Goal: Task Accomplishment & Management: Complete application form

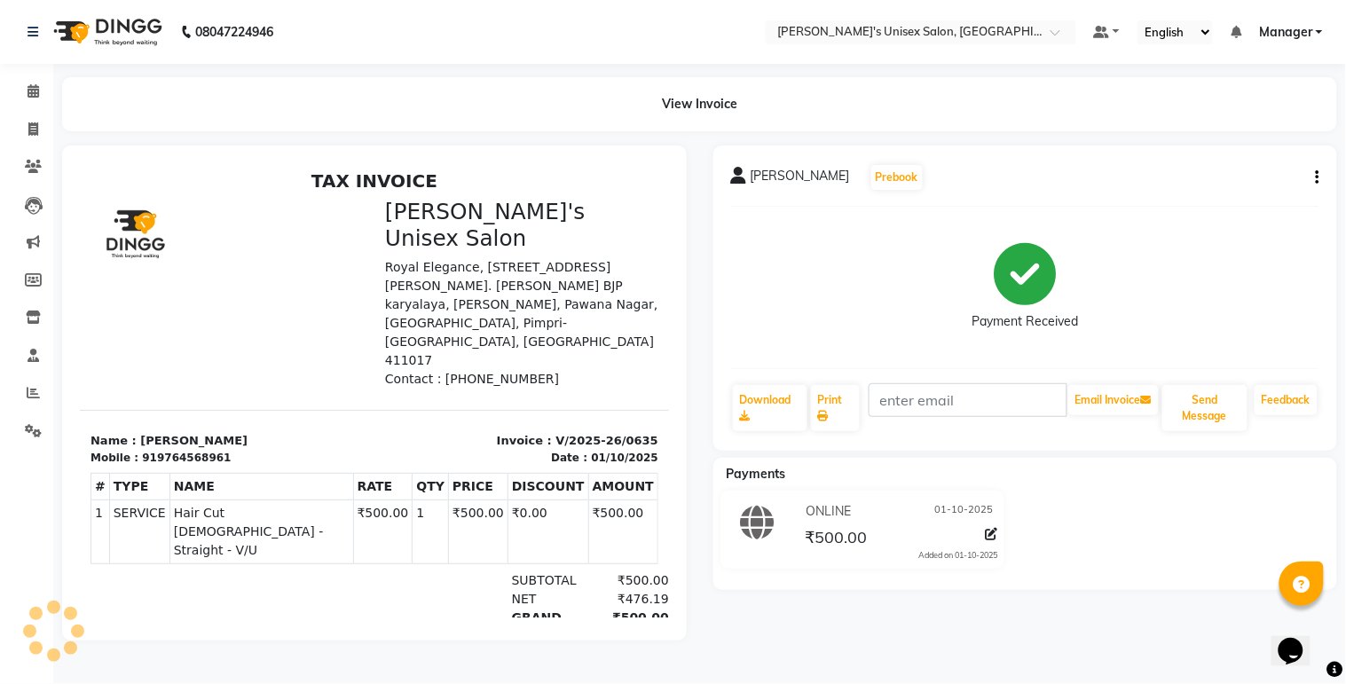
select select "service"
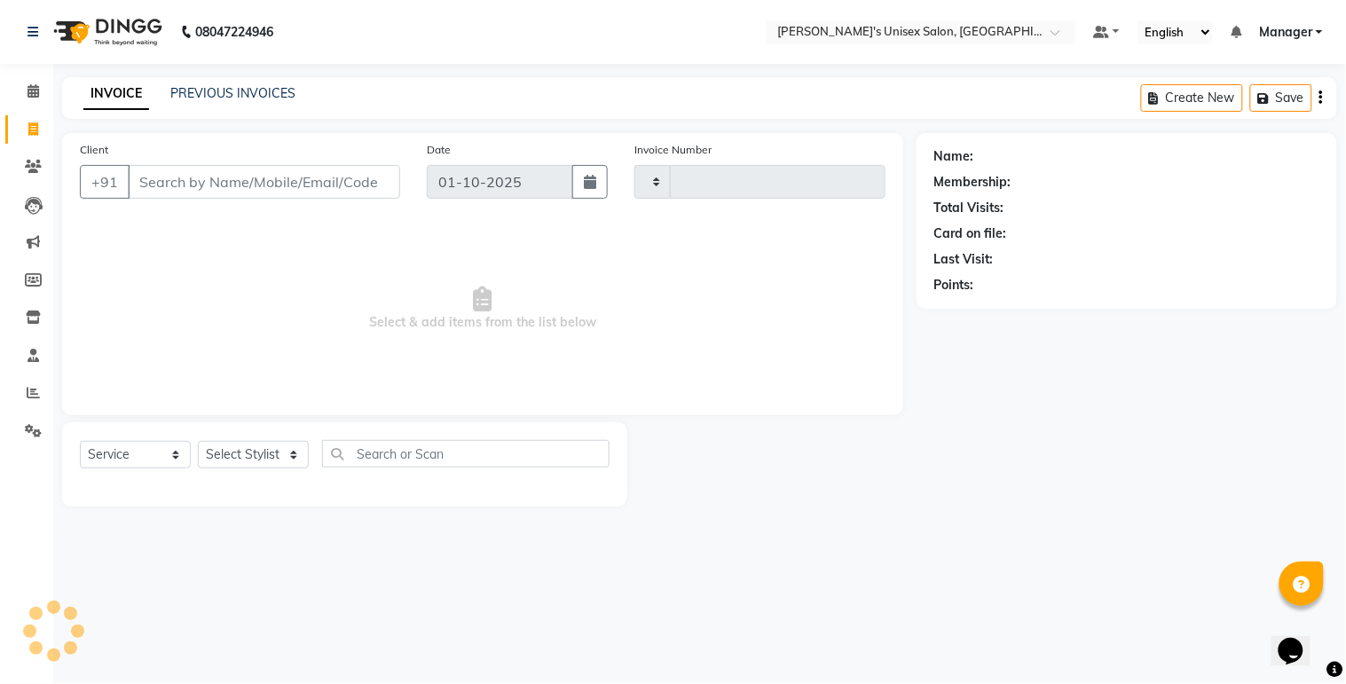
type input "0636"
select select "8273"
select select "79756"
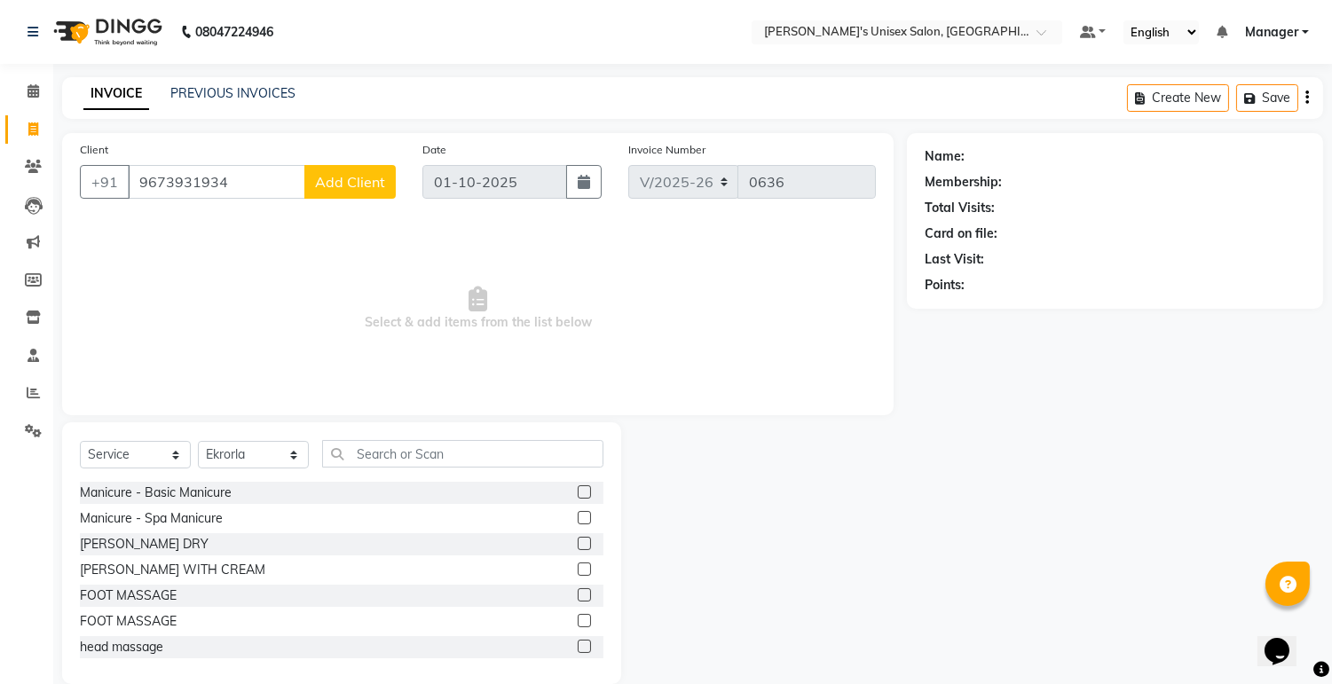
type input "9673931934"
click at [374, 189] on span "Add Client" at bounding box center [350, 182] width 70 height 18
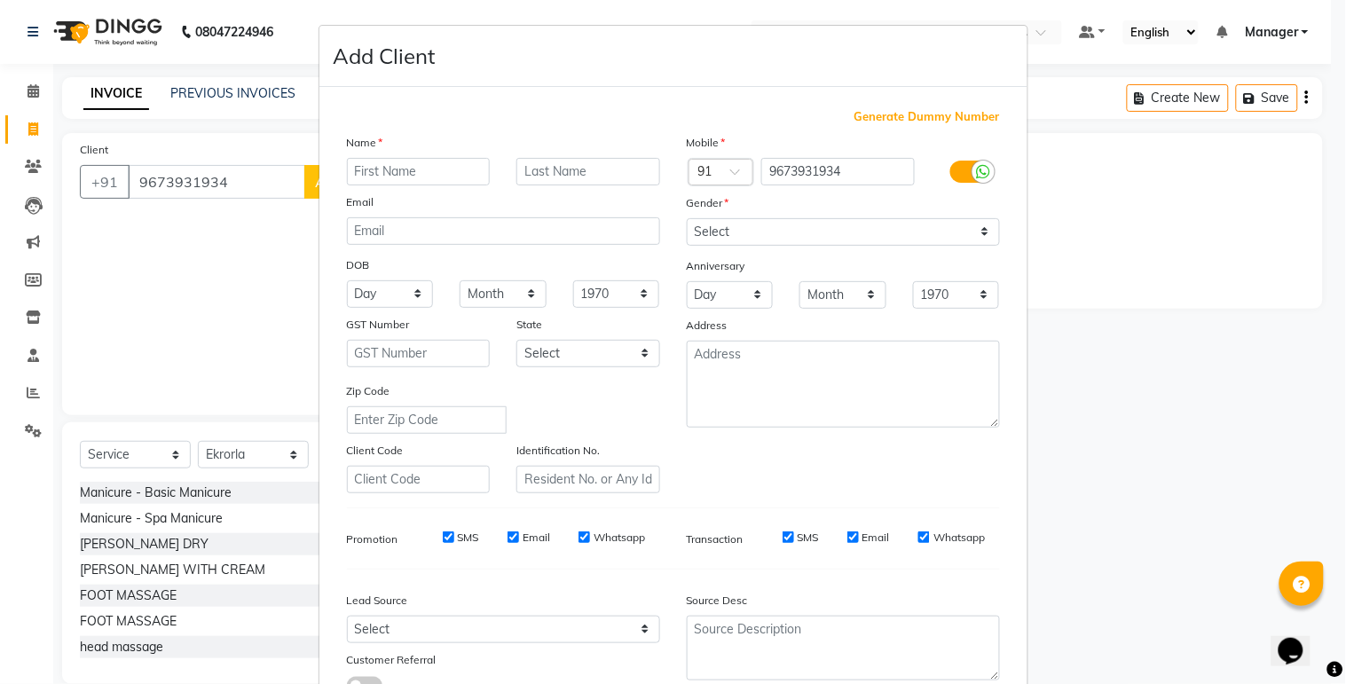
type input "O"
type input "[PERSON_NAME]"
click at [597, 172] on input "text" at bounding box center [588, 172] width 144 height 28
type input "[PERSON_NAME]"
click at [735, 236] on select "Select [DEMOGRAPHIC_DATA] [DEMOGRAPHIC_DATA] Other Prefer Not To Say" at bounding box center [843, 232] width 313 height 28
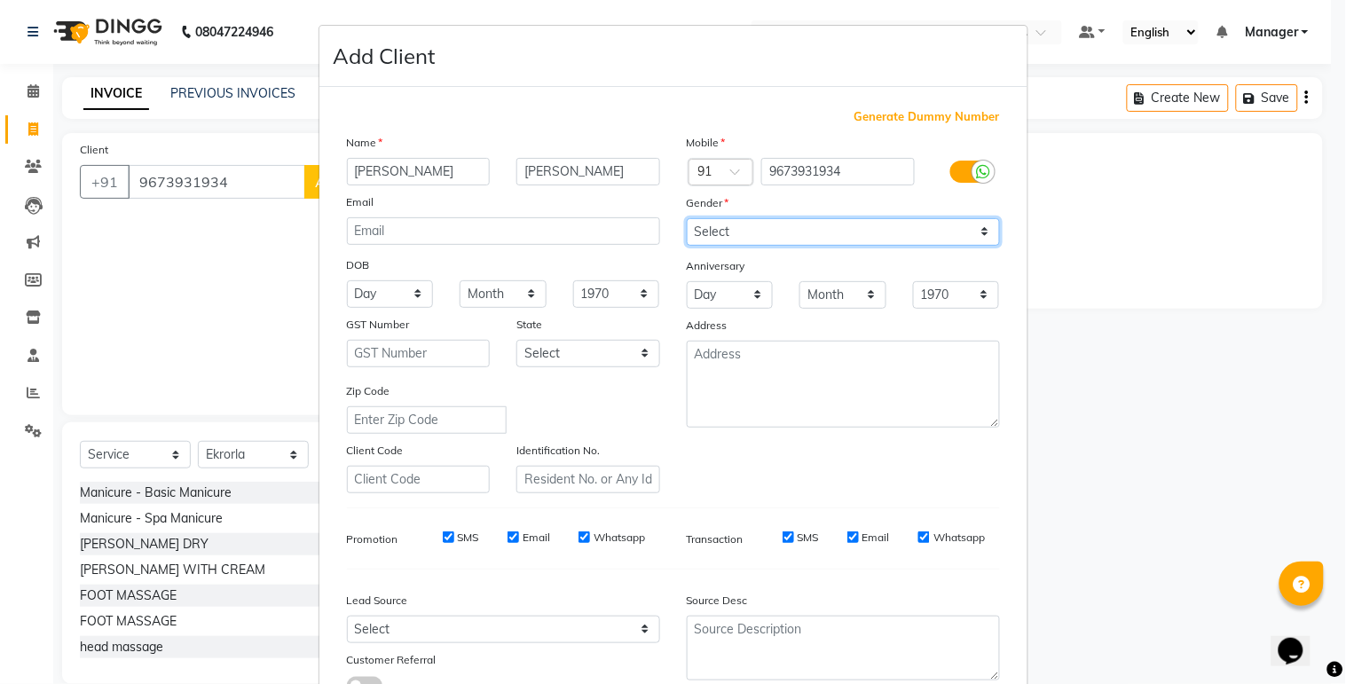
click at [687, 218] on select "Select [DEMOGRAPHIC_DATA] [DEMOGRAPHIC_DATA] Other Prefer Not To Say" at bounding box center [843, 232] width 313 height 28
click at [741, 237] on select "Select [DEMOGRAPHIC_DATA] [DEMOGRAPHIC_DATA] Other Prefer Not To Say" at bounding box center [843, 232] width 313 height 28
select select "[DEMOGRAPHIC_DATA]"
click at [687, 218] on select "Select [DEMOGRAPHIC_DATA] [DEMOGRAPHIC_DATA] Other Prefer Not To Say" at bounding box center [843, 232] width 313 height 28
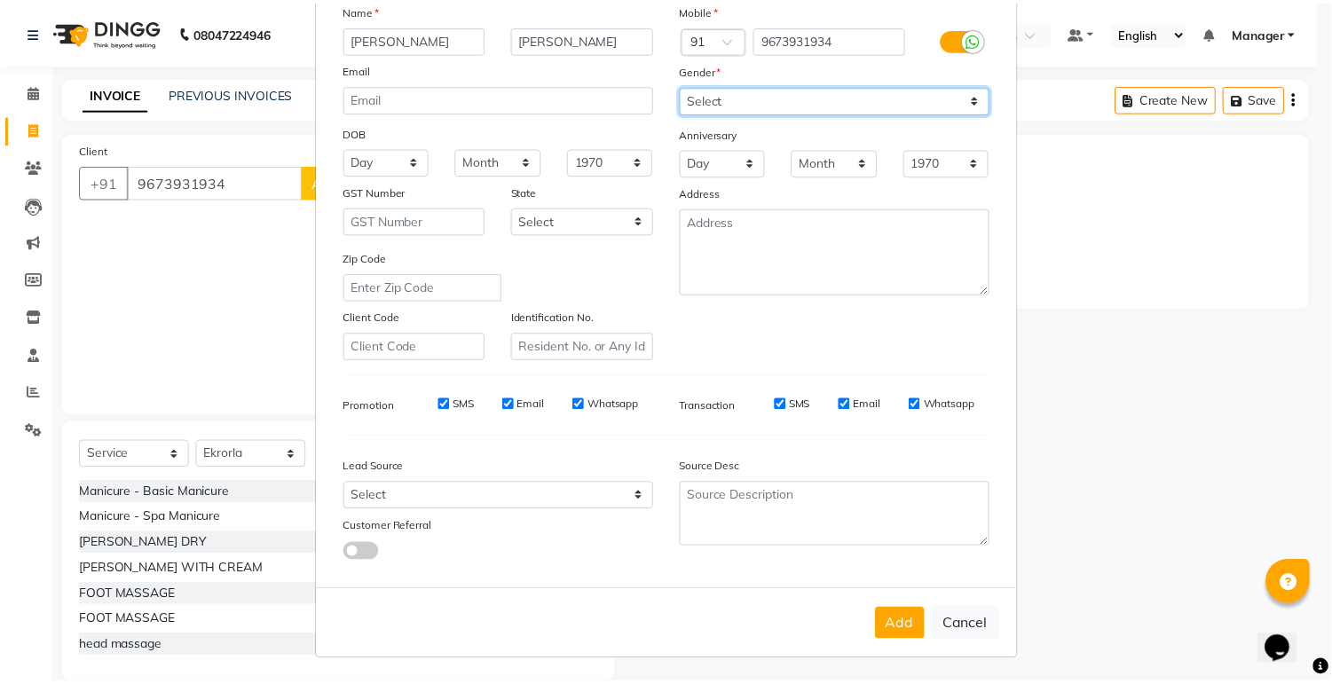
scroll to position [136, 0]
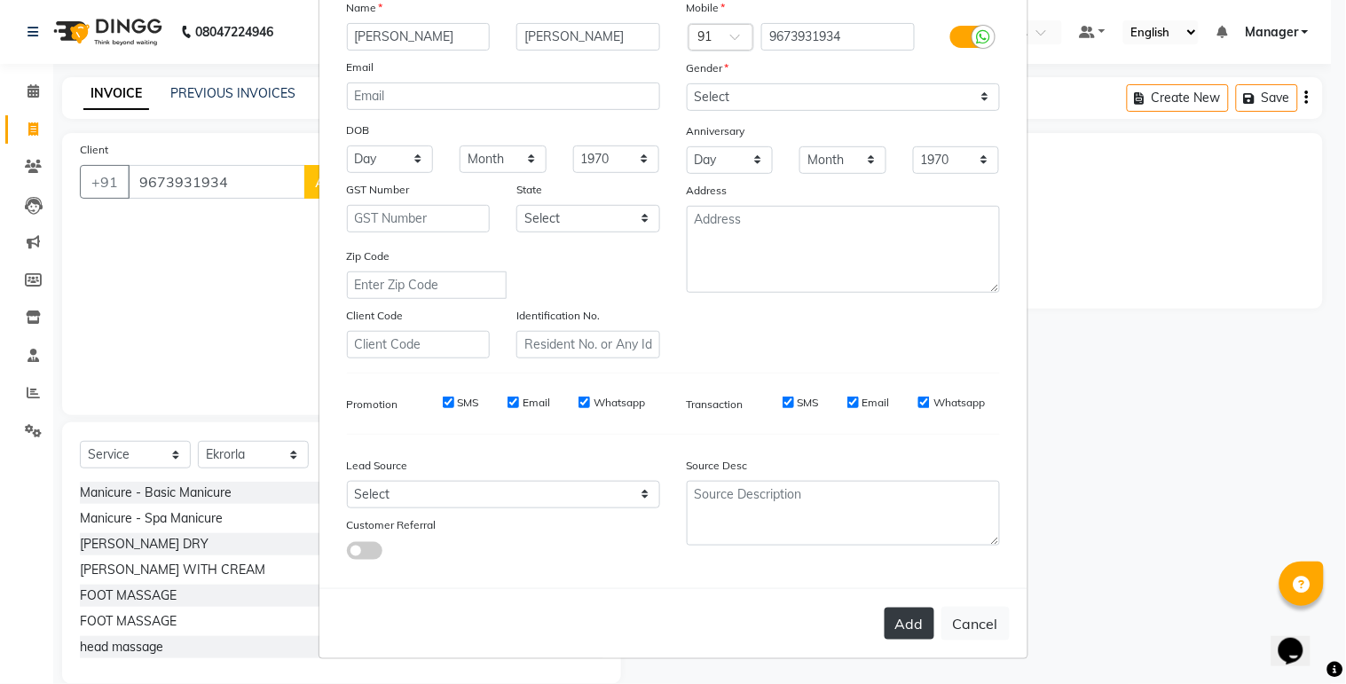
click at [899, 619] on button "Add" at bounding box center [910, 624] width 50 height 32
select select
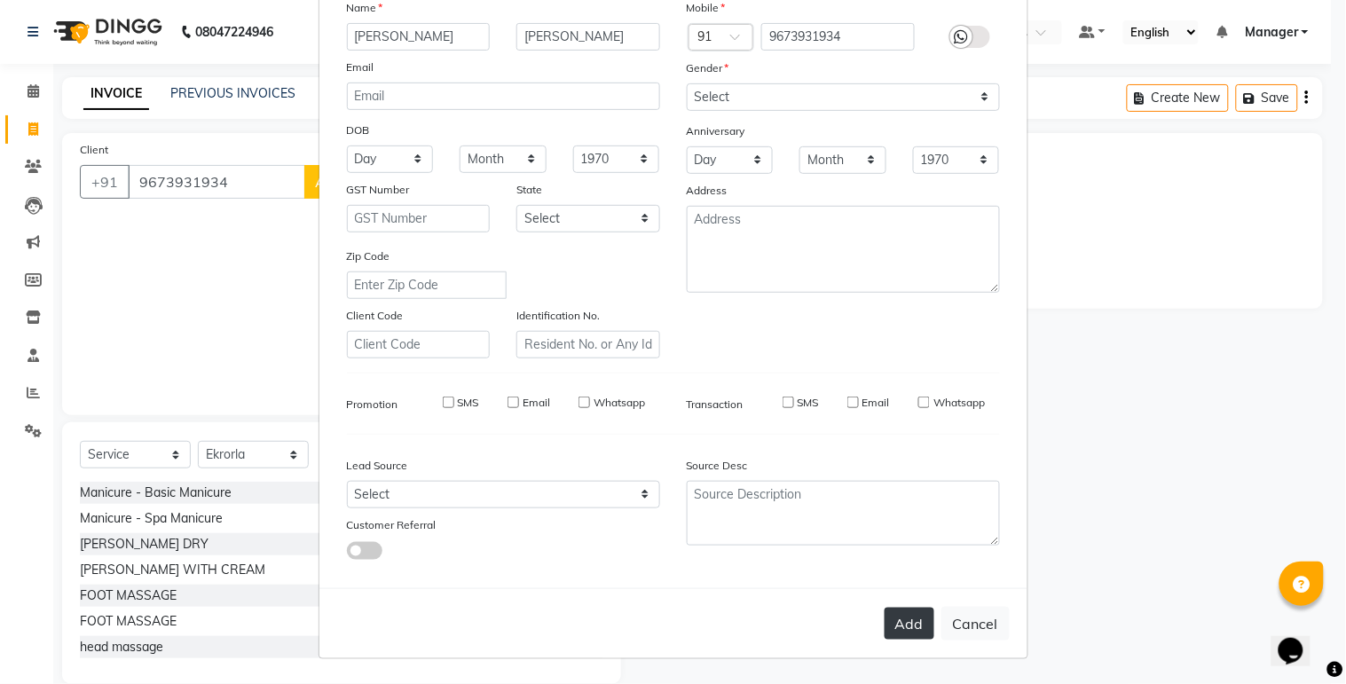
select select
checkbox input "false"
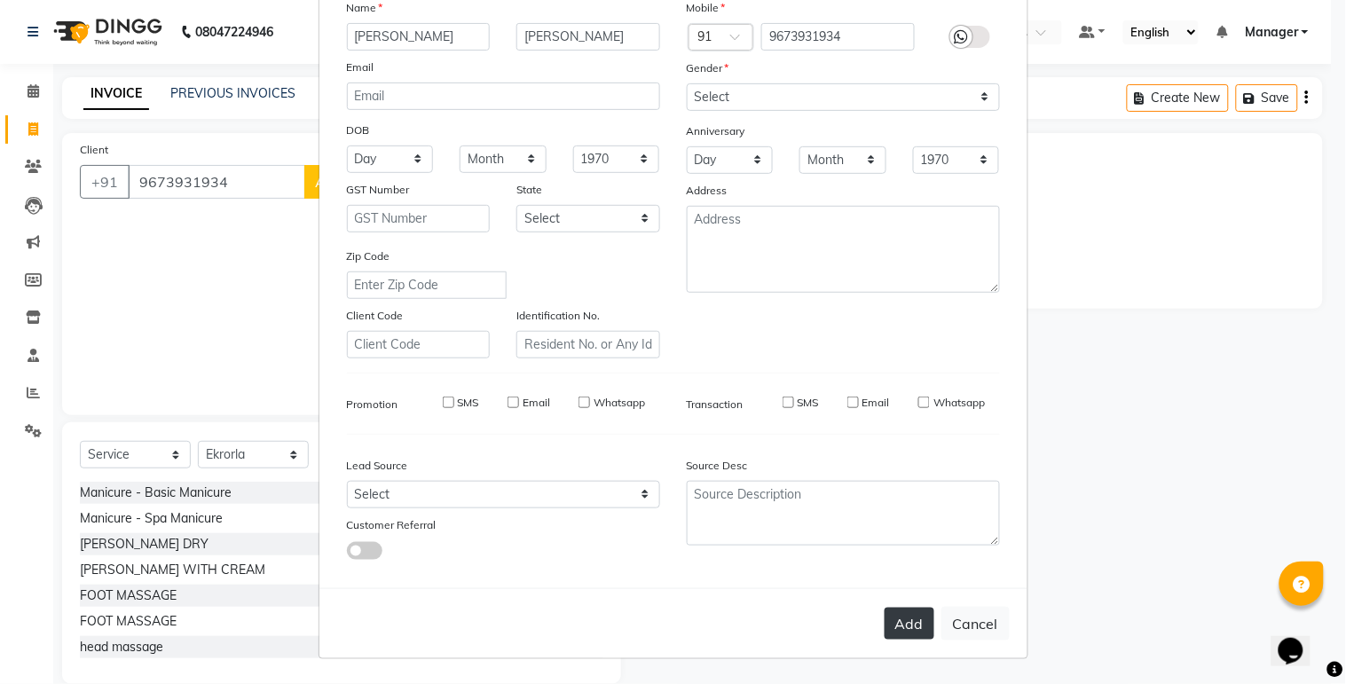
checkbox input "false"
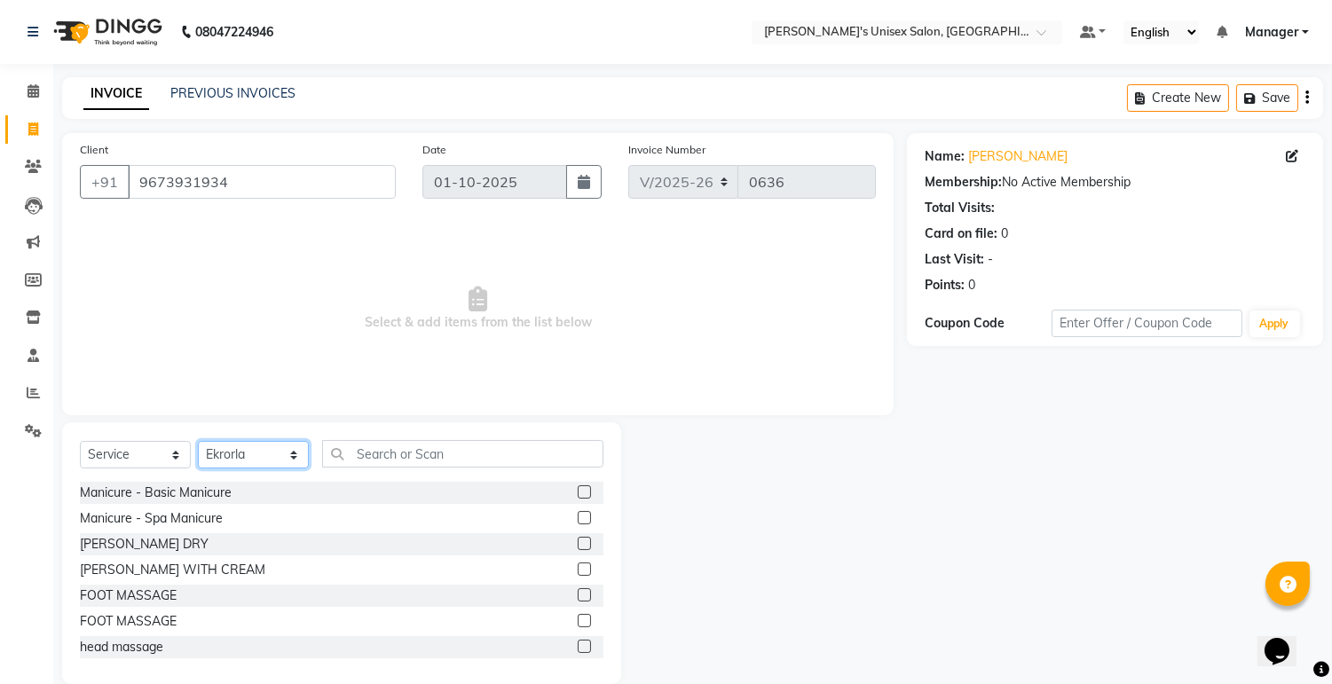
click at [288, 453] on select "Select Stylist [PERSON_NAME] Ekrorla kapingshang Lummirin Manager onmi pampam P…" at bounding box center [253, 455] width 111 height 28
select select "79777"
click at [198, 442] on select "Select Stylist [PERSON_NAME] Ekrorla kapingshang Lummirin Manager onmi pampam P…" at bounding box center [253, 455] width 111 height 28
click at [410, 455] on input "text" at bounding box center [462, 454] width 281 height 28
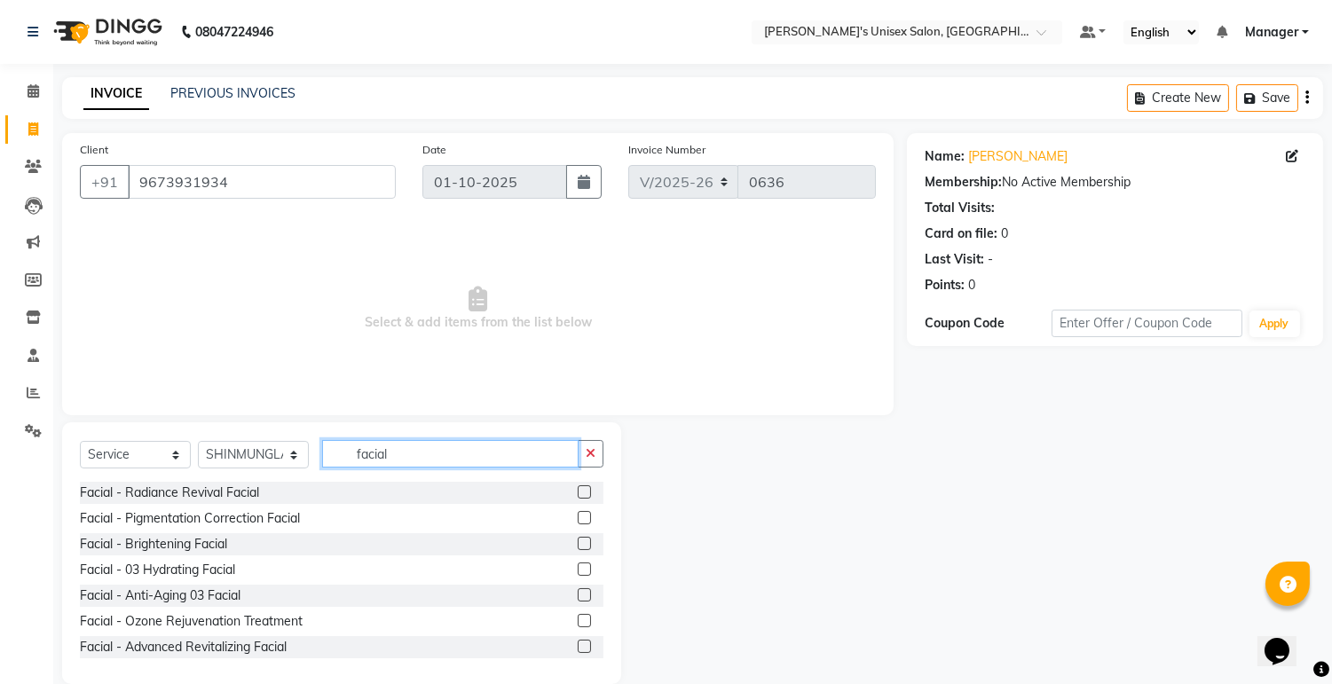
type input "facial"
click at [578, 570] on label at bounding box center [584, 569] width 13 height 13
click at [578, 570] on input "checkbox" at bounding box center [584, 570] width 12 height 12
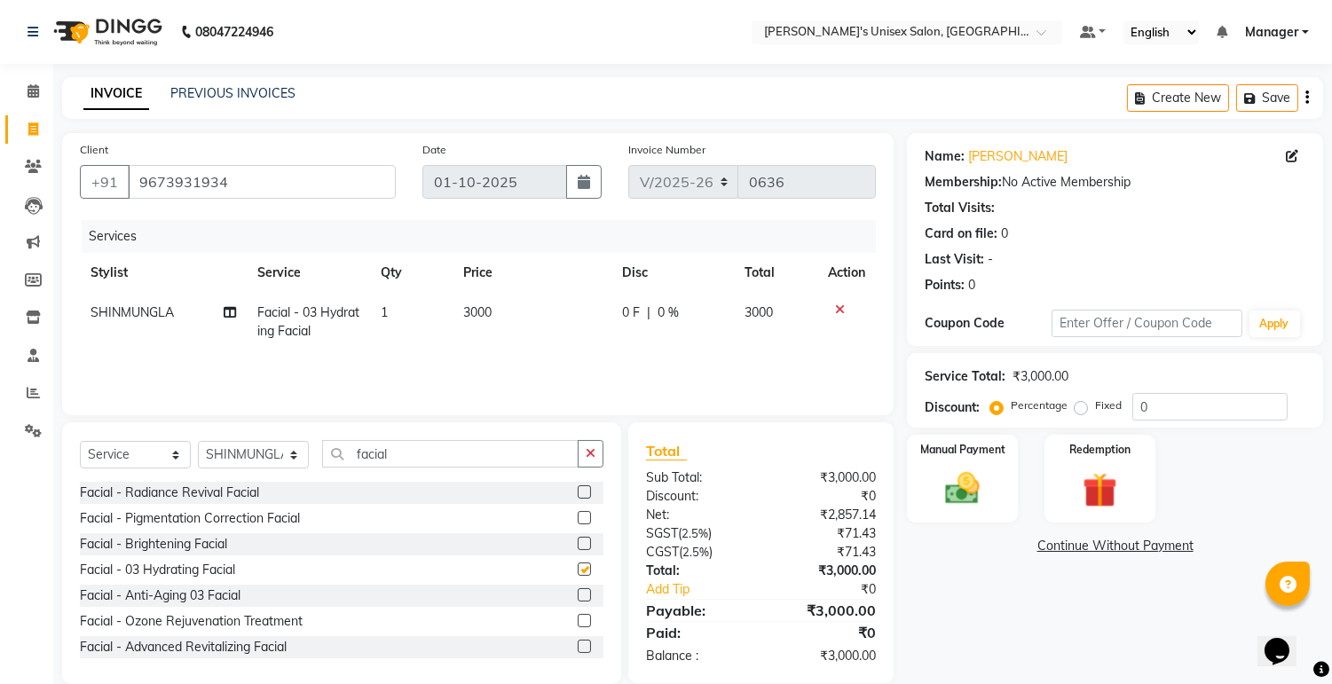
checkbox input "false"
click at [295, 454] on select "Select Stylist [PERSON_NAME] Ekrorla kapingshang Lummirin Manager onmi pampam P…" at bounding box center [253, 455] width 111 height 28
select select "80023"
click at [198, 442] on select "Select Stylist [PERSON_NAME] Ekrorla kapingshang Lummirin Manager onmi pampam P…" at bounding box center [253, 455] width 111 height 28
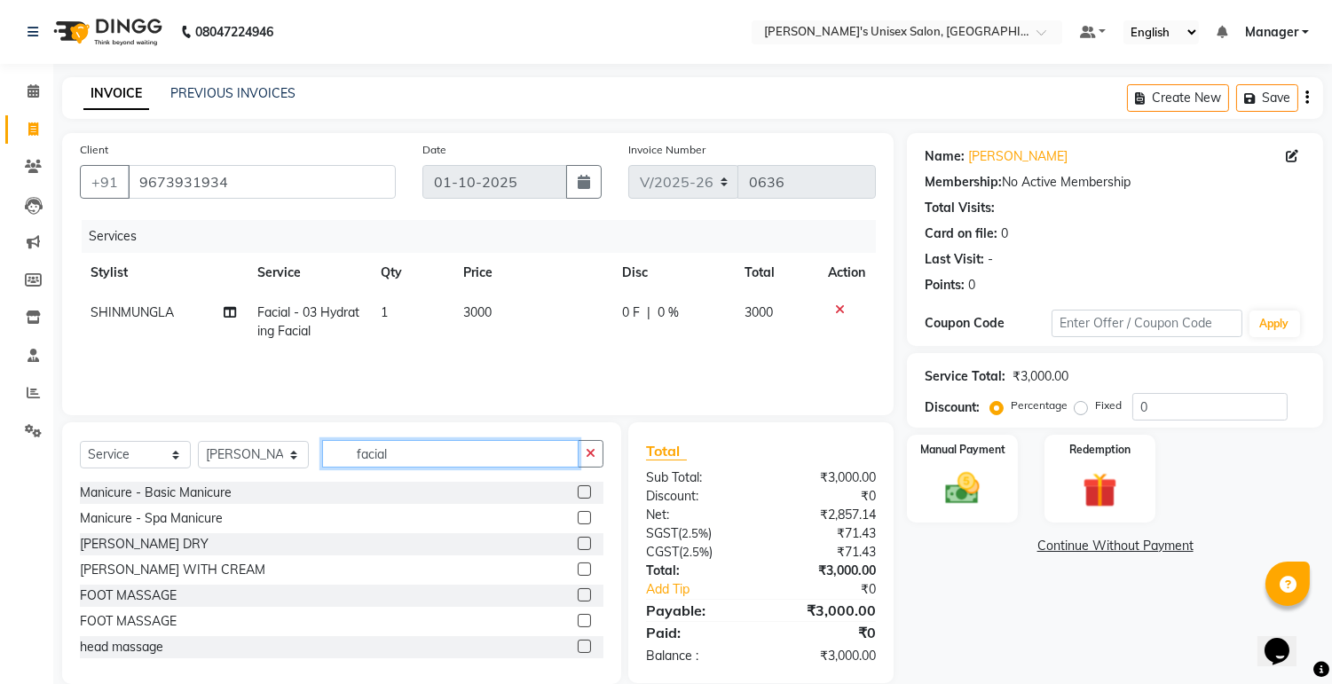
click at [422, 453] on input "facial" at bounding box center [450, 454] width 256 height 28
type input "f"
type input "hair sp"
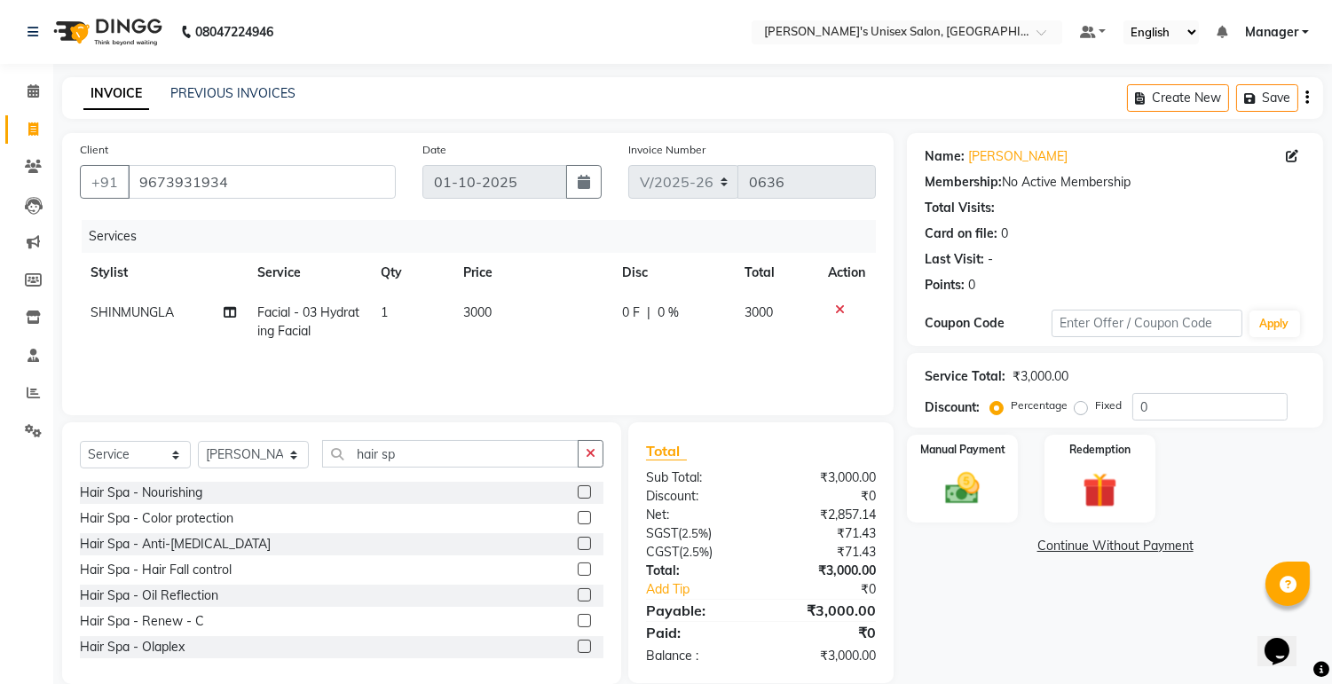
click at [578, 492] on label at bounding box center [584, 491] width 13 height 13
click at [578, 492] on input "checkbox" at bounding box center [584, 493] width 12 height 12
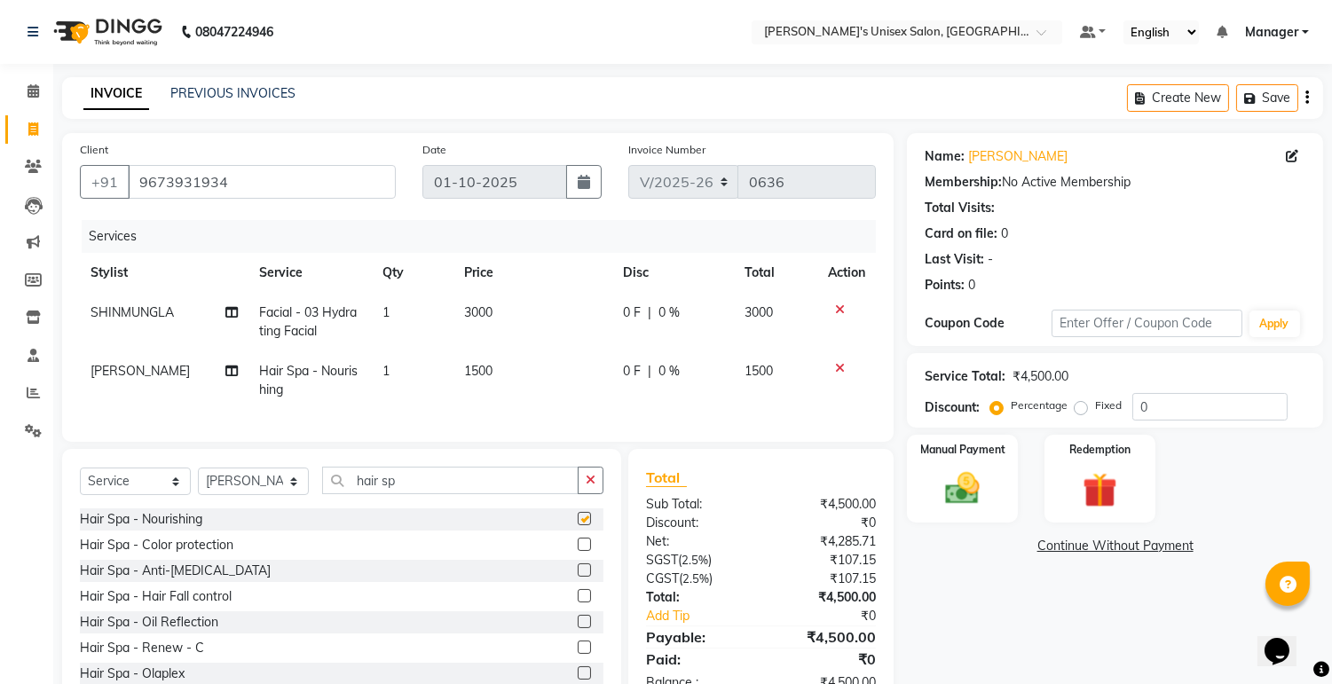
checkbox input "false"
click at [291, 495] on select "Select Stylist [PERSON_NAME] Ekrorla kapingshang Lummirin Manager onmi pampam P…" at bounding box center [253, 482] width 111 height 28
select select "79777"
click at [198, 483] on select "Select Stylist [PERSON_NAME] Ekrorla kapingshang Lummirin Manager onmi pampam P…" at bounding box center [253, 482] width 111 height 28
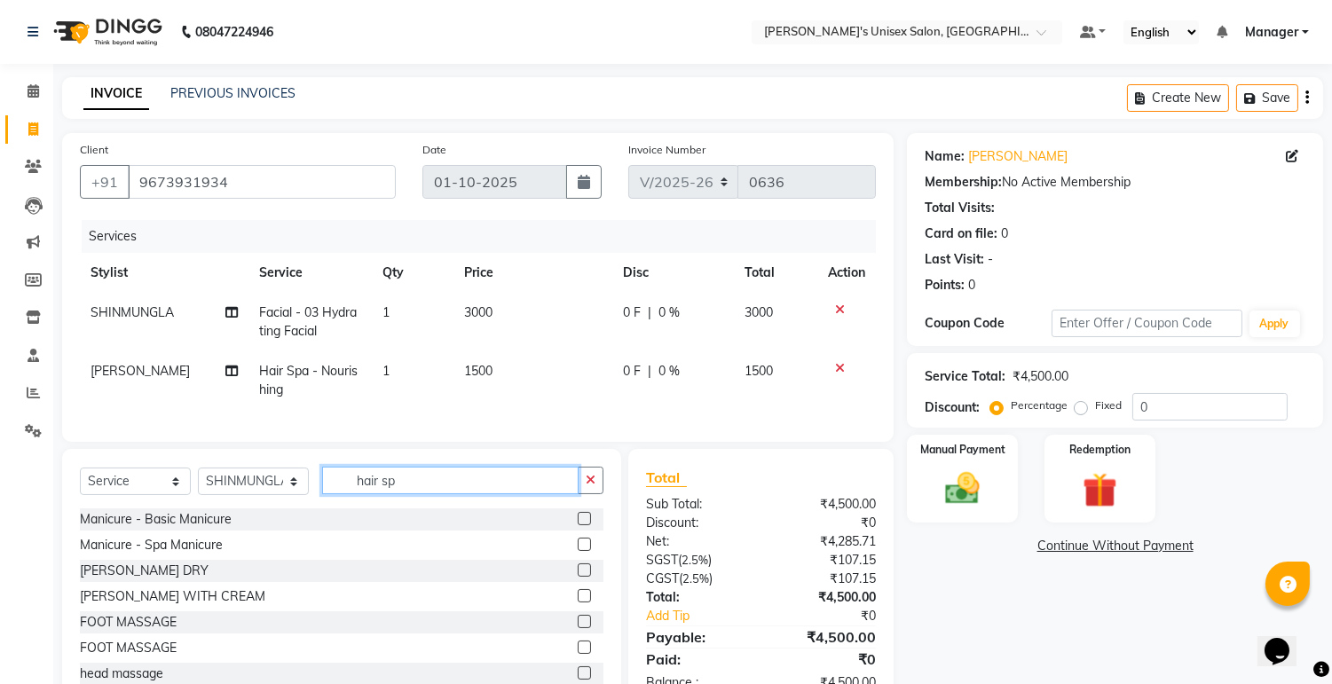
click at [442, 494] on input "hair sp" at bounding box center [450, 481] width 256 height 28
type input "h"
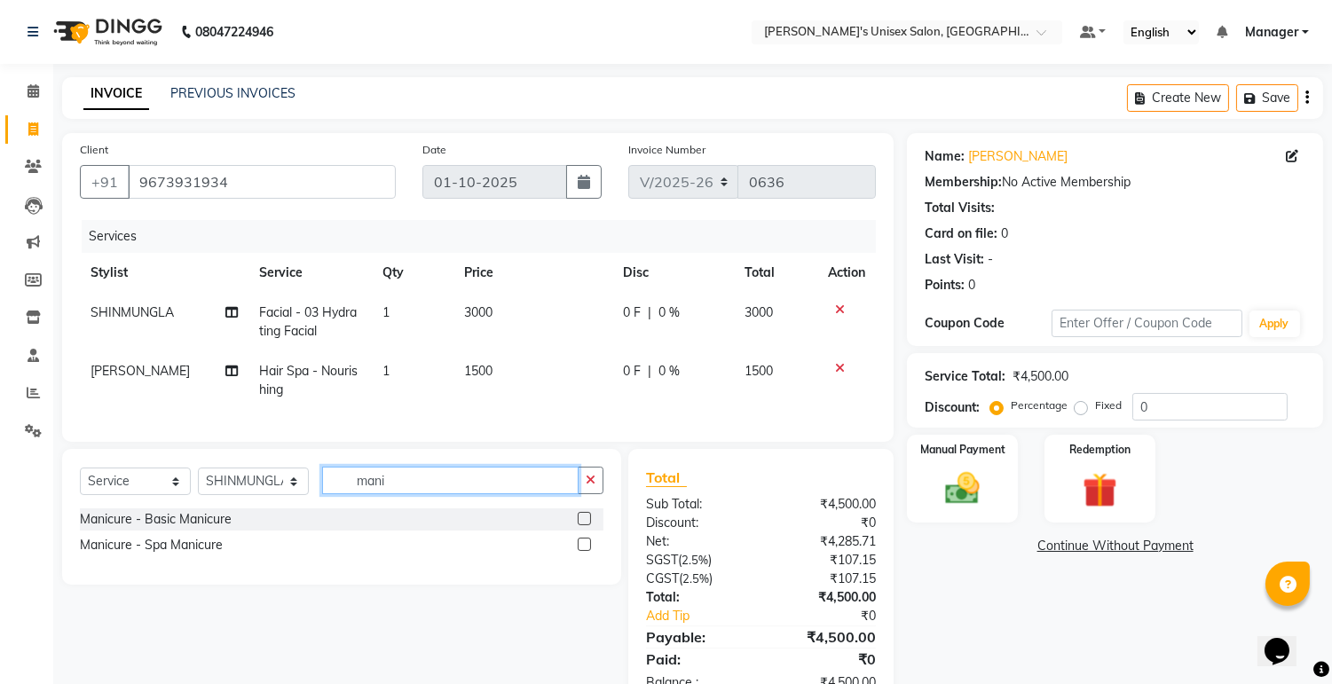
type input "mani"
click at [579, 525] on label at bounding box center [584, 518] width 13 height 13
click at [579, 525] on input "checkbox" at bounding box center [584, 520] width 12 height 12
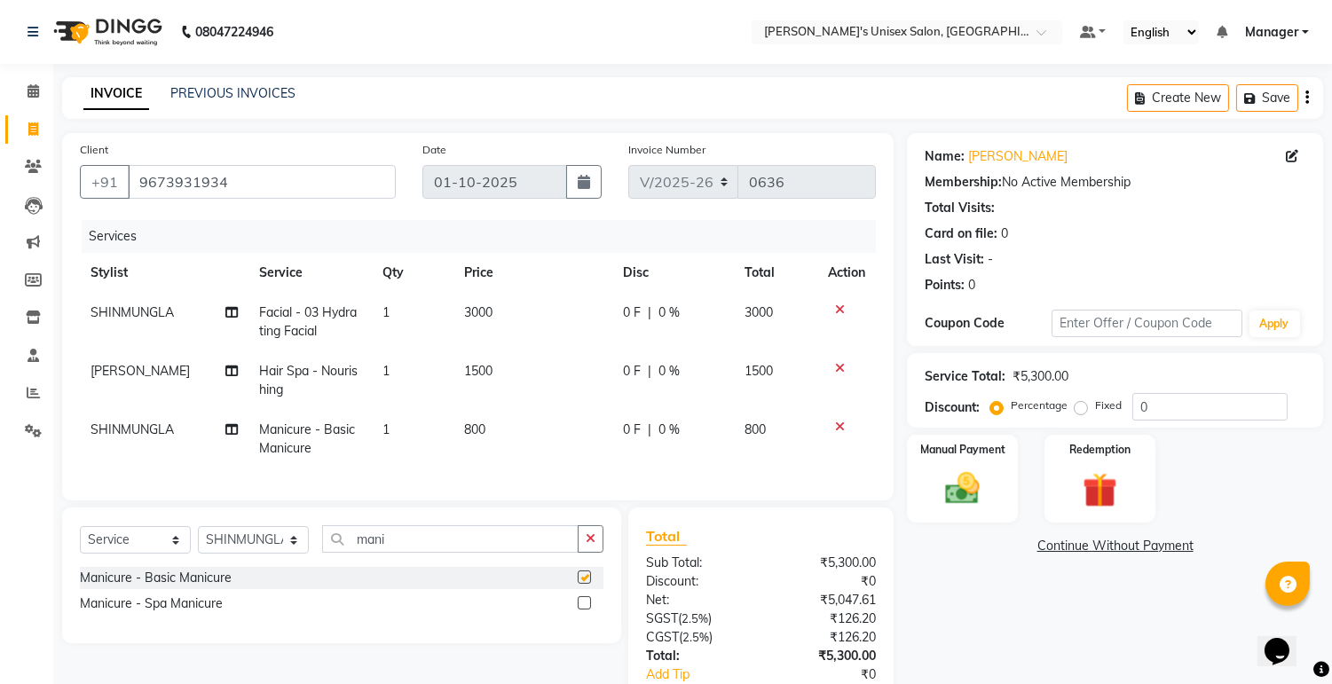
checkbox input "false"
click at [438, 542] on input "mani" at bounding box center [450, 539] width 256 height 28
type input "m"
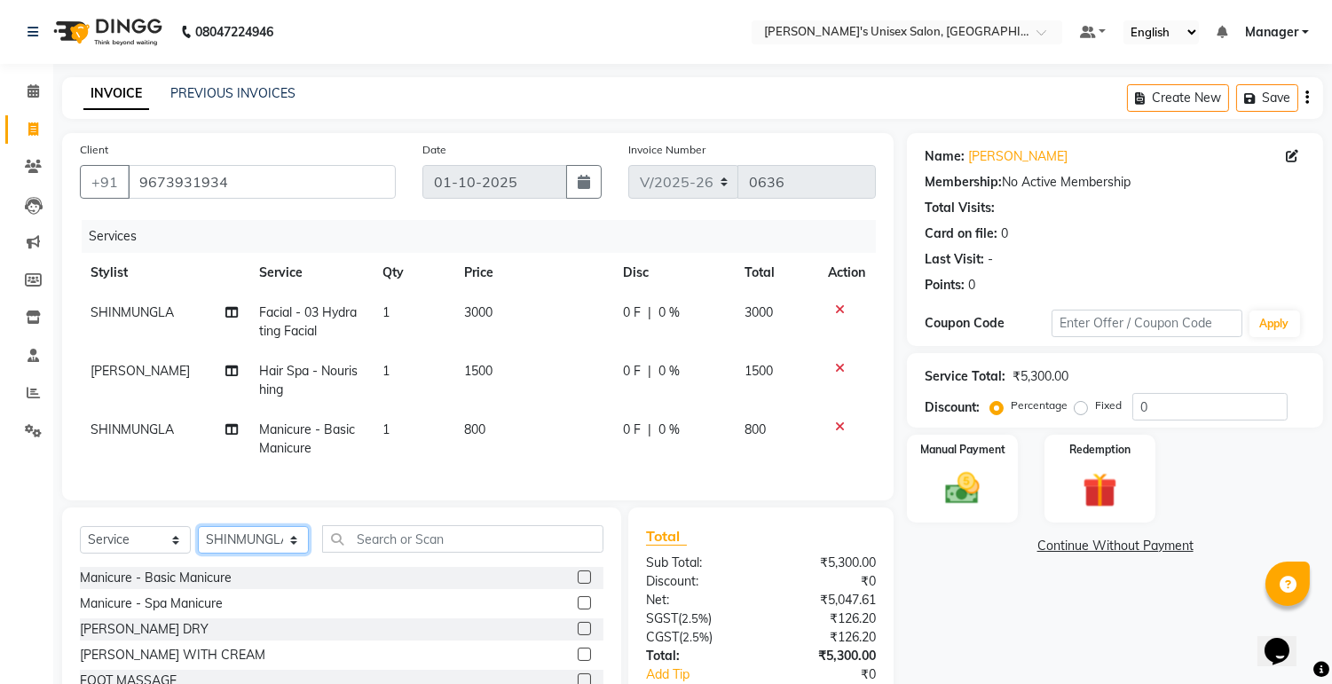
click at [289, 554] on select "Select Stylist [PERSON_NAME] Ekrorla kapingshang Lummirin Manager onmi pampam P…" at bounding box center [253, 540] width 111 height 28
select select "79760"
click at [198, 541] on select "Select Stylist [PERSON_NAME] Ekrorla kapingshang Lummirin Manager onmi pampam P…" at bounding box center [253, 540] width 111 height 28
click at [503, 553] on input "text" at bounding box center [462, 539] width 281 height 28
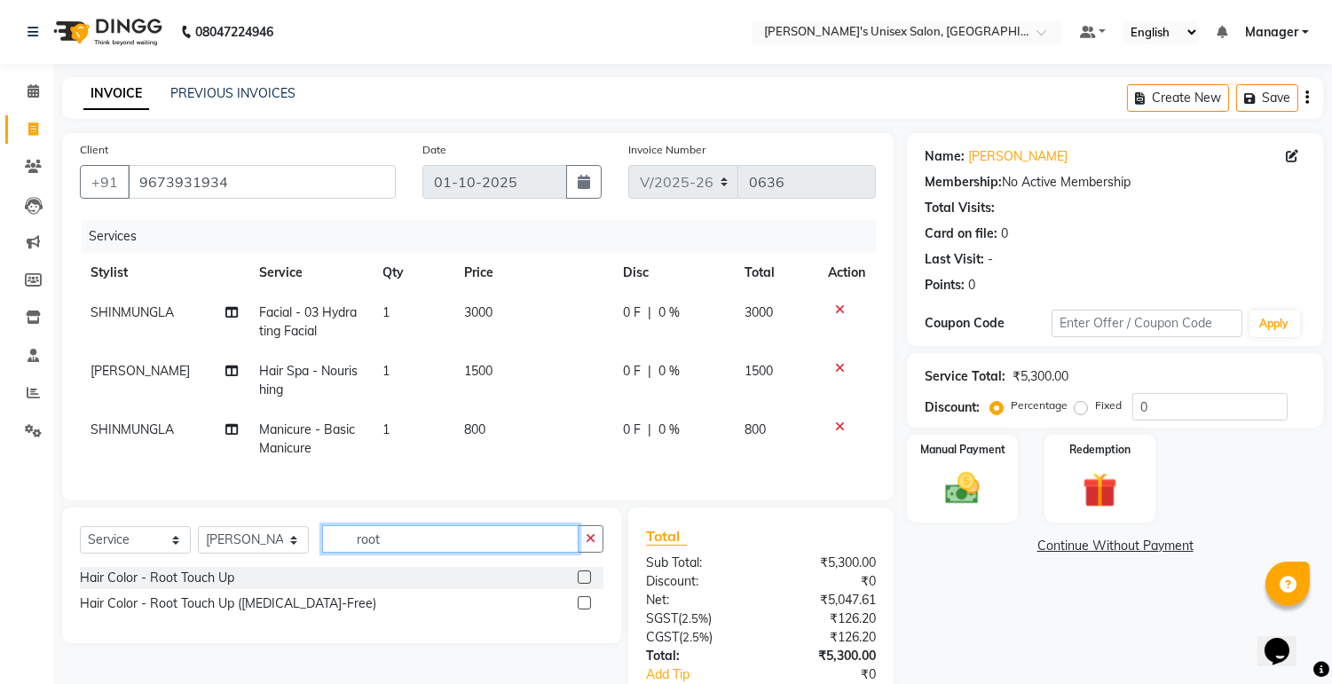
type input "root"
click at [587, 584] on label at bounding box center [584, 577] width 13 height 13
click at [587, 584] on input "checkbox" at bounding box center [584, 578] width 12 height 12
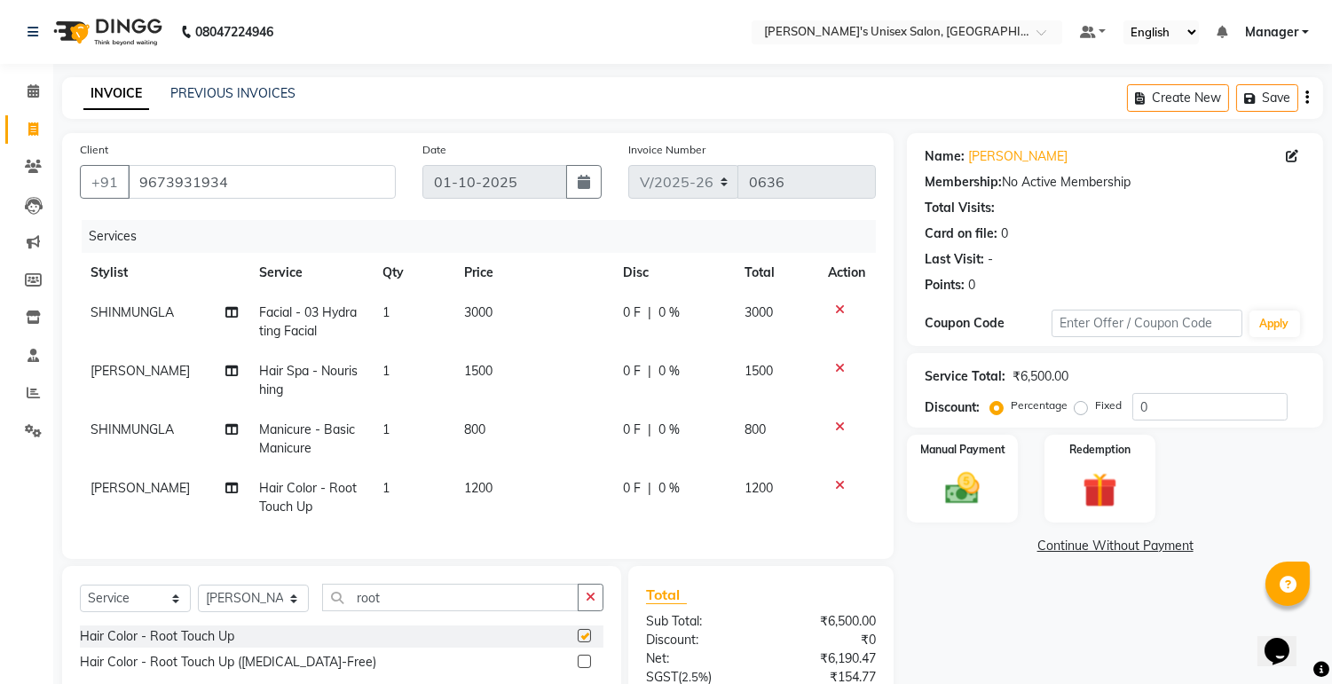
checkbox input "false"
click at [479, 488] on span "1200" at bounding box center [478, 488] width 28 height 16
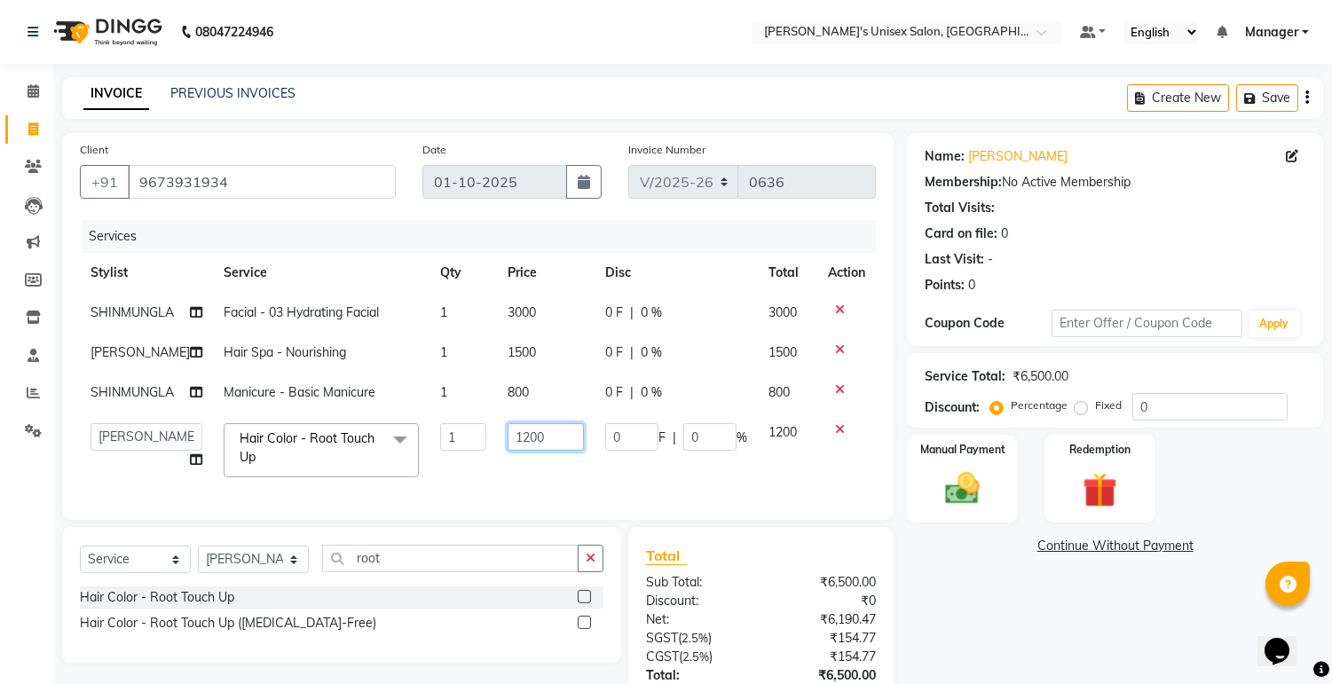
click at [520, 433] on input "1200" at bounding box center [546, 437] width 76 height 28
type input "1000"
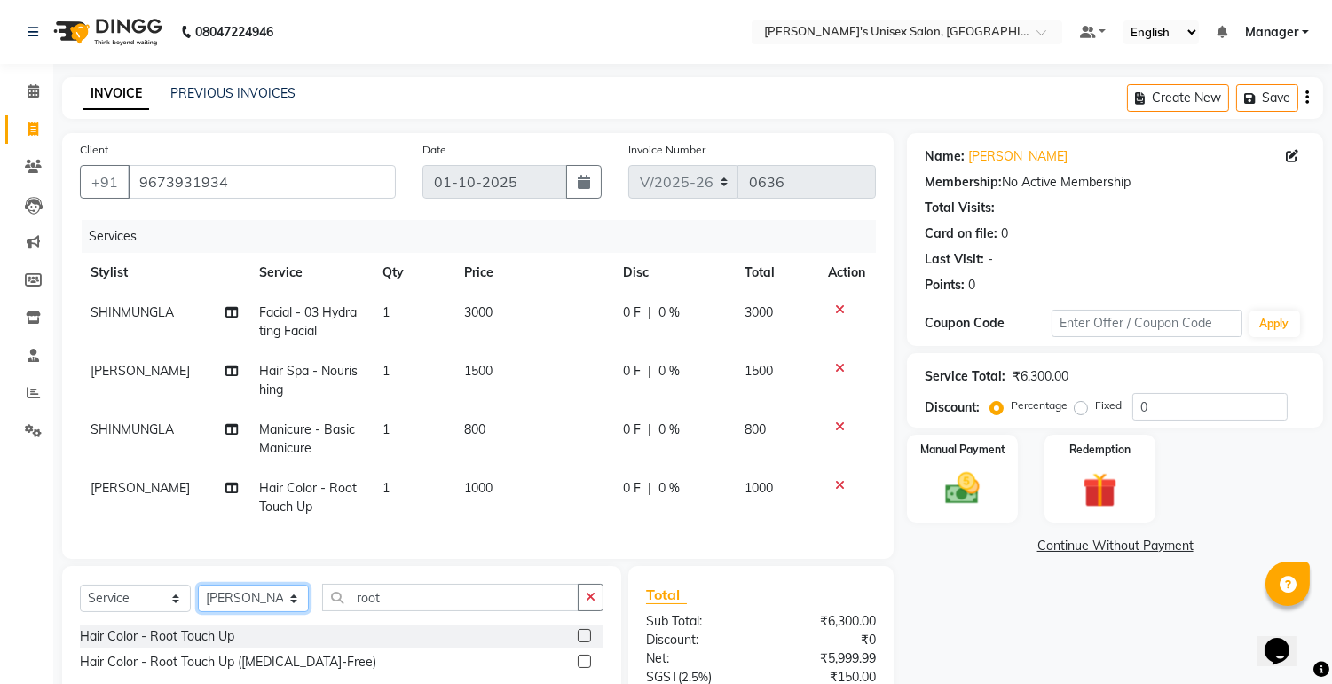
click at [276, 579] on div "Client [PHONE_NUMBER] Date [DATE] Invoice Number V/2025 V/[PHONE_NUMBER] Servic…" at bounding box center [478, 480] width 858 height 694
select select "91338"
click at [198, 600] on select "Select Stylist [PERSON_NAME] Ekrorla kapingshang Lummirin Manager onmi pampam P…" at bounding box center [253, 599] width 111 height 28
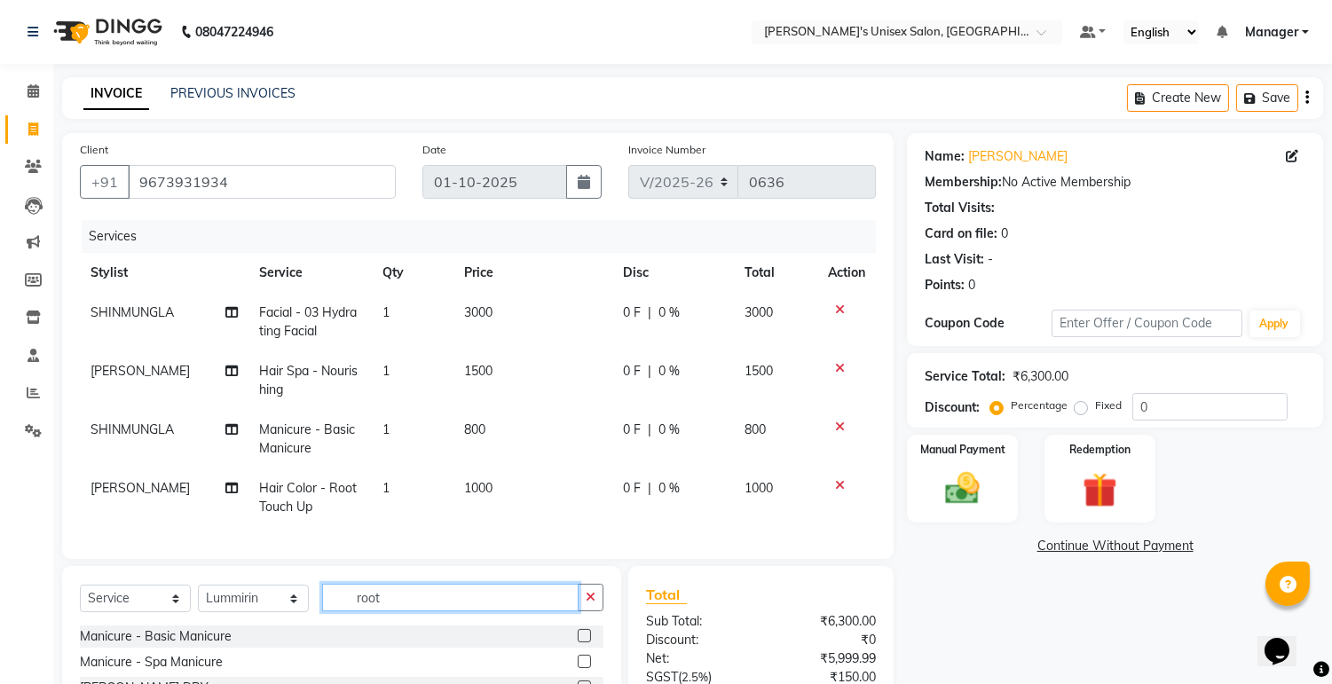
click at [408, 611] on input "root" at bounding box center [450, 598] width 256 height 28
type input "r"
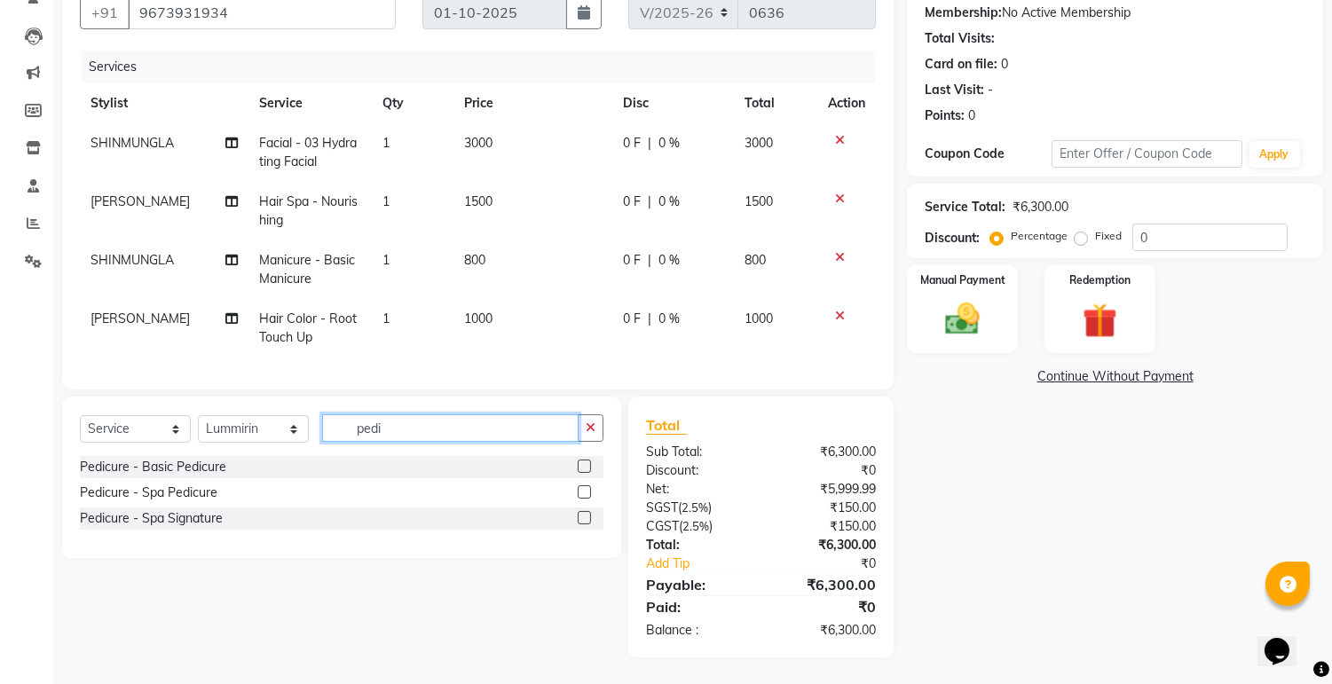
scroll to position [184, 0]
type input "pedi"
click at [586, 470] on label at bounding box center [584, 466] width 13 height 13
click at [586, 470] on input "checkbox" at bounding box center [584, 467] width 12 height 12
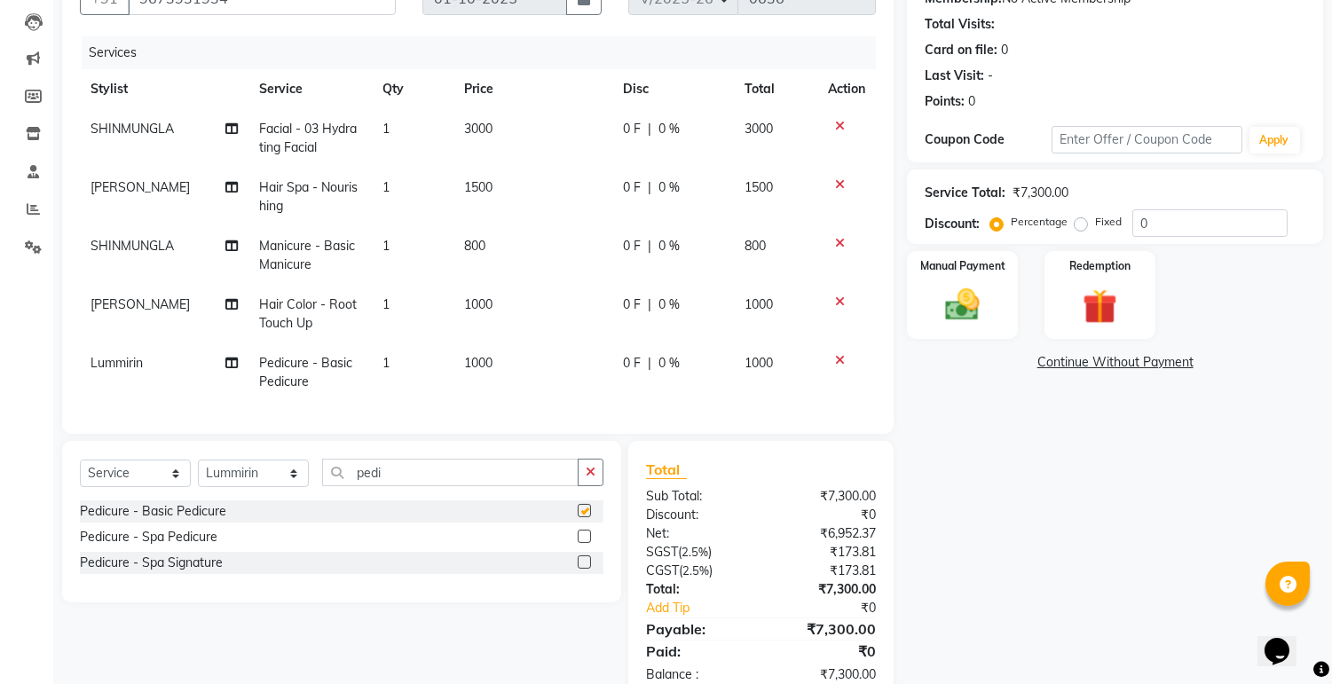
checkbox input "false"
click at [228, 365] on icon at bounding box center [232, 363] width 12 height 12
select select "91338"
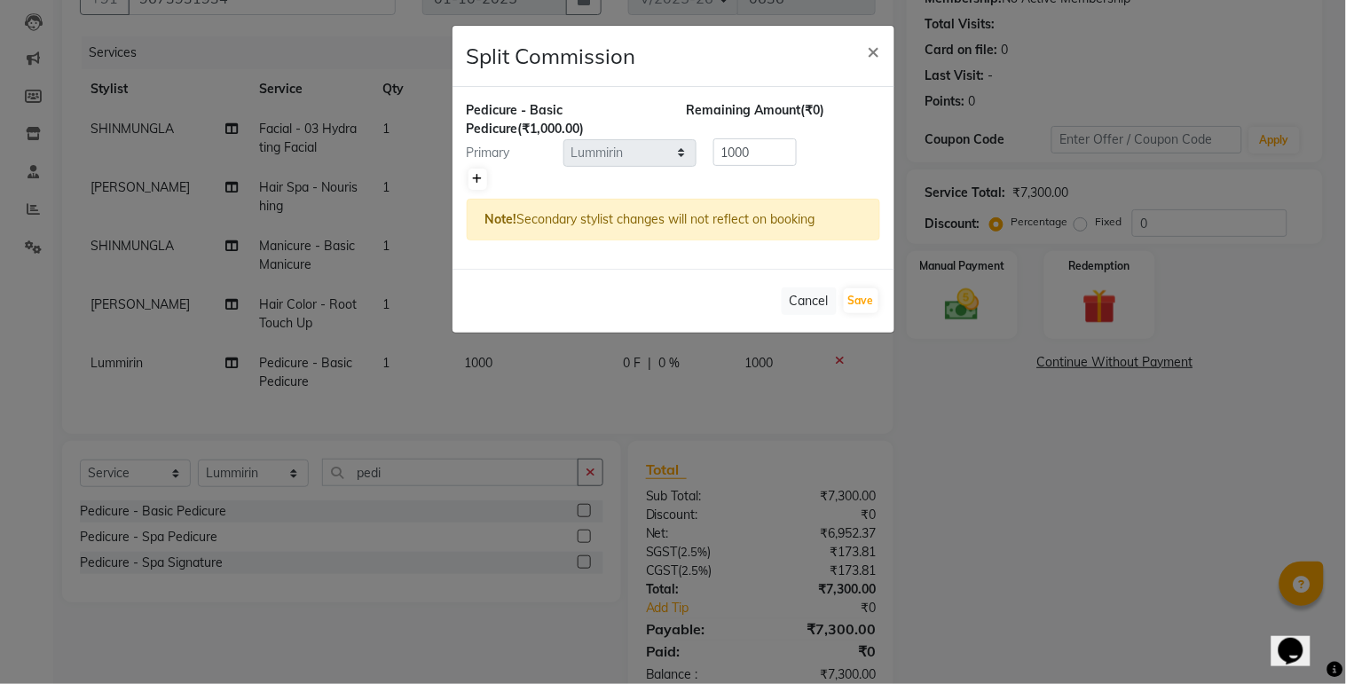
click at [477, 177] on icon at bounding box center [478, 179] width 10 height 11
type input "500"
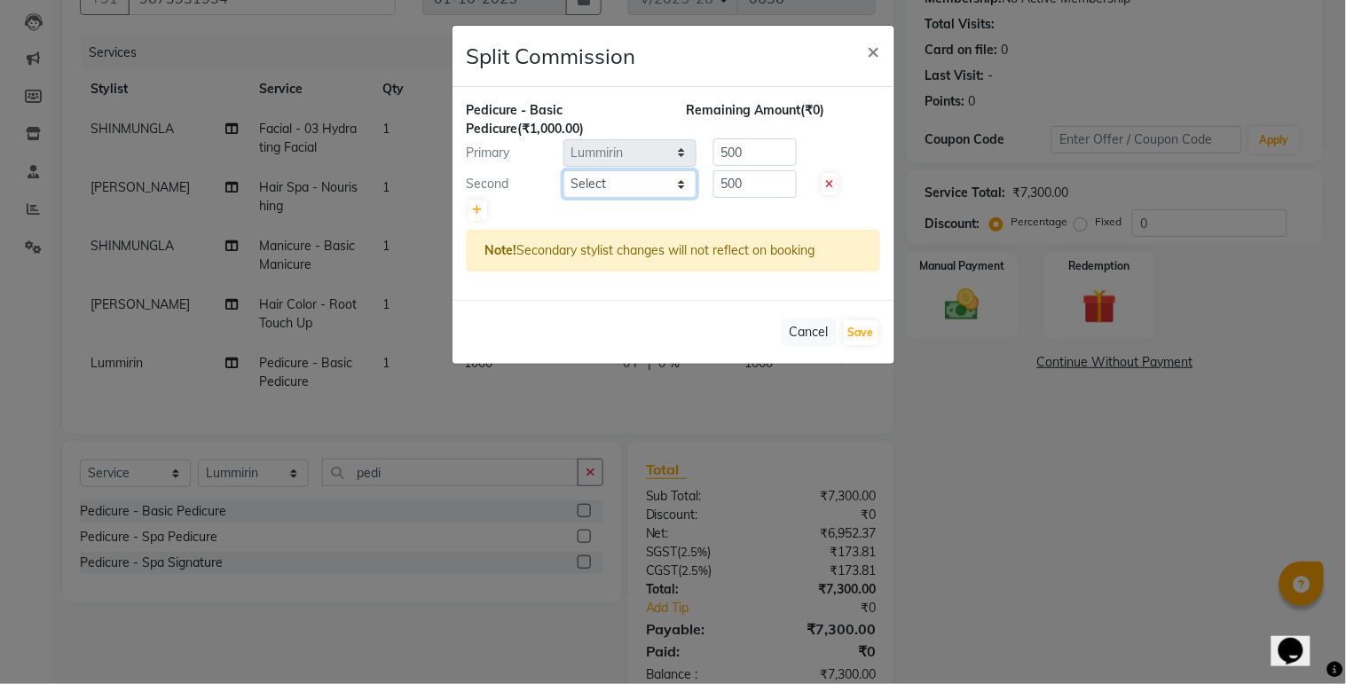
click at [591, 188] on select "Select [PERSON_NAME] Ekrorla kapingshang Lummirin Manager onmi pampam POKMI pri…" at bounding box center [629, 184] width 133 height 28
select select "80023"
click at [563, 170] on select "Select [PERSON_NAME] Ekrorla kapingshang Lummirin Manager onmi pampam POKMI pri…" at bounding box center [629, 184] width 133 height 28
click at [856, 340] on button "Save" at bounding box center [861, 332] width 35 height 25
select select "Select"
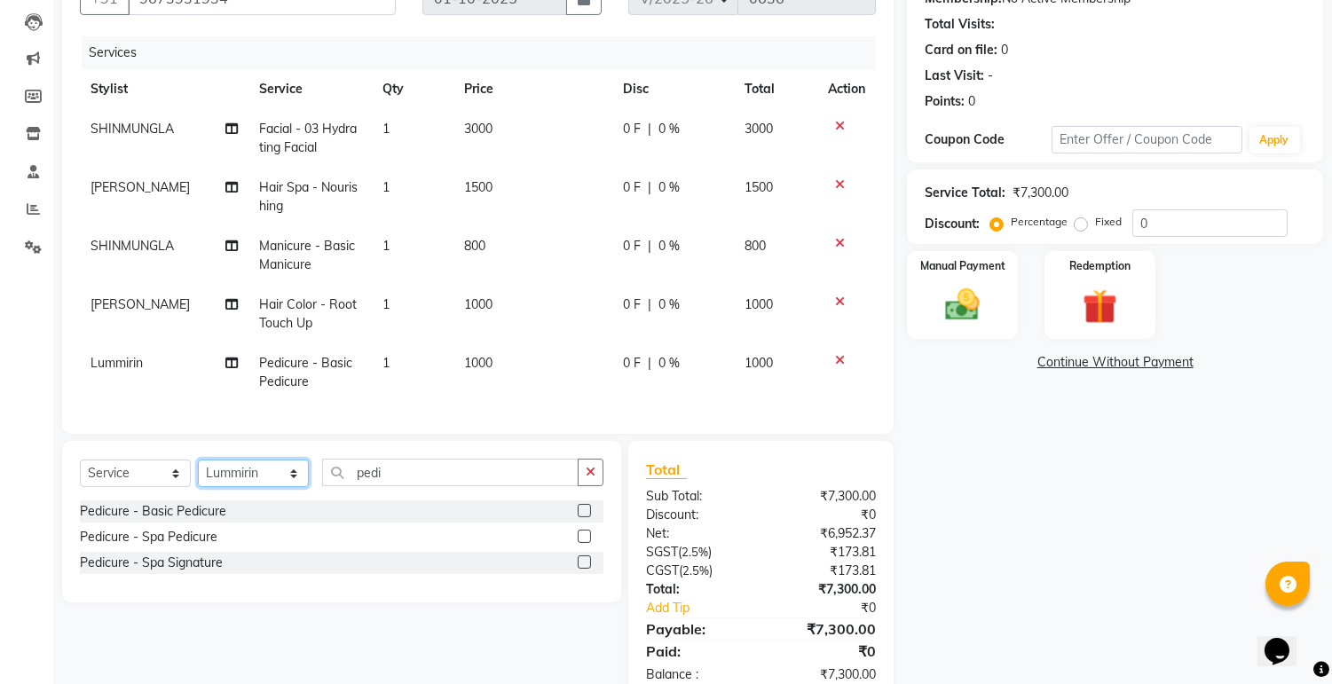
click at [289, 487] on select "Select Stylist [PERSON_NAME] Ekrorla kapingshang Lummirin Manager onmi pampam P…" at bounding box center [253, 474] width 111 height 28
select select "79756"
click at [198, 474] on select "Select Stylist [PERSON_NAME] Ekrorla kapingshang Lummirin Manager onmi pampam P…" at bounding box center [253, 474] width 111 height 28
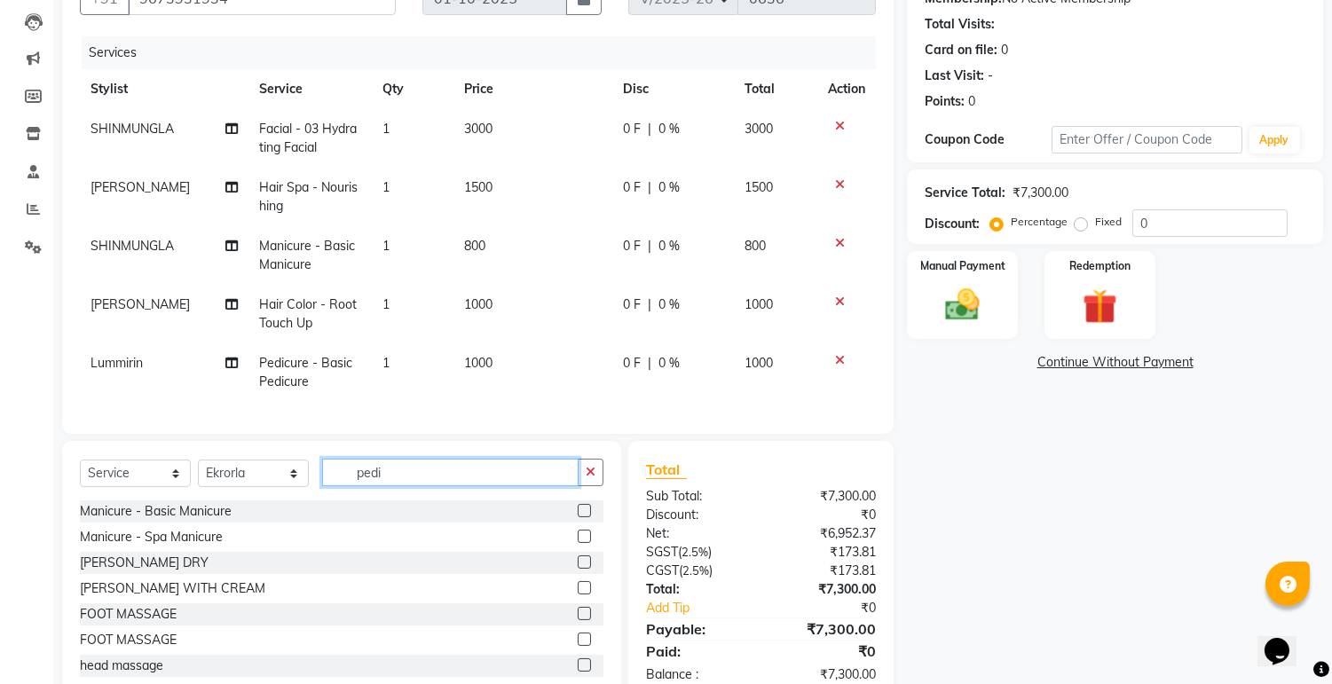
click at [405, 486] on input "pedi" at bounding box center [450, 473] width 256 height 28
type input "p"
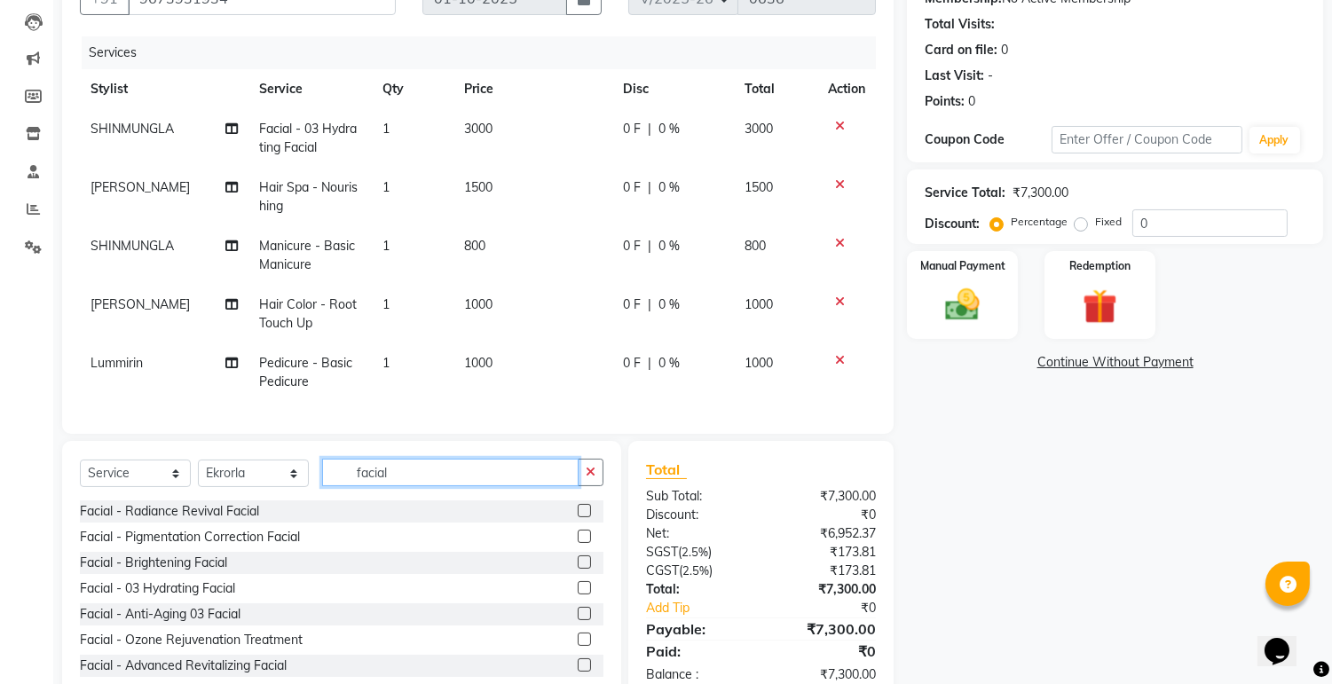
type input "facial"
click at [578, 595] on label at bounding box center [584, 587] width 13 height 13
click at [578, 595] on input "checkbox" at bounding box center [584, 589] width 12 height 12
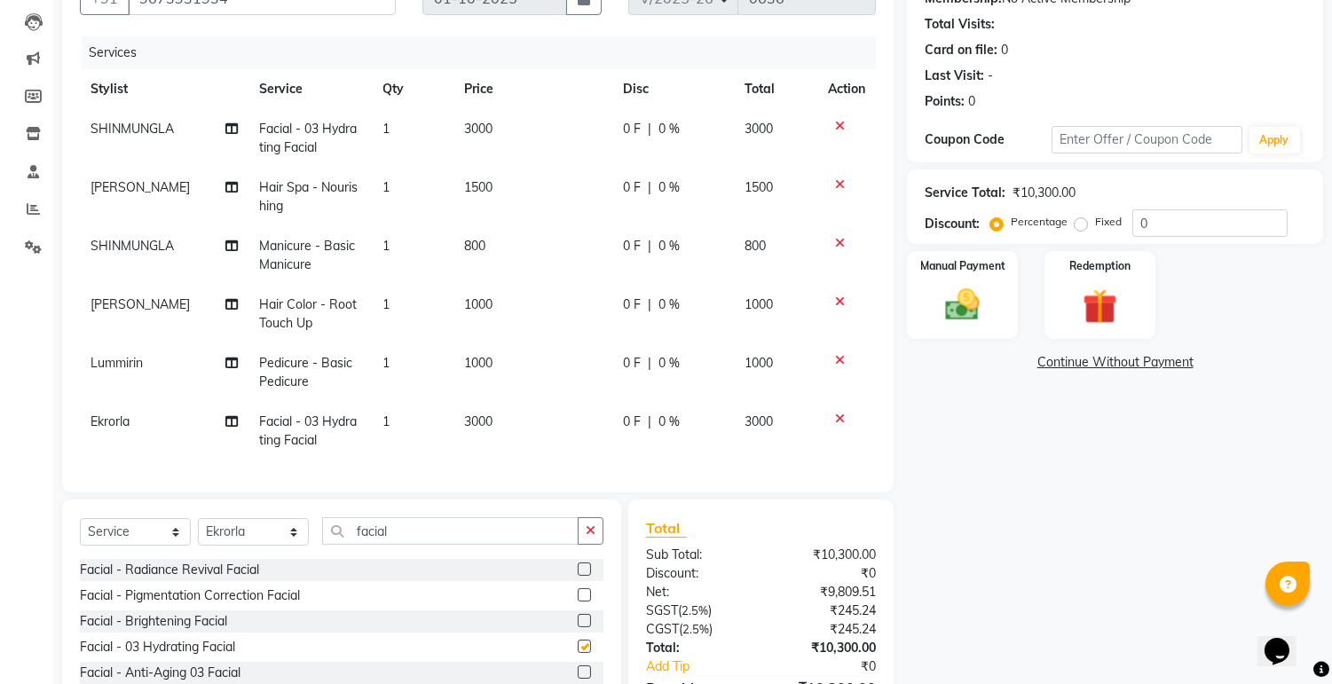
checkbox input "false"
click at [1097, 556] on div "Name: [PERSON_NAME] Membership: No Active Membership Total Visits: Card on file…" at bounding box center [1121, 355] width 429 height 812
click at [470, 419] on span "3000" at bounding box center [478, 421] width 28 height 16
select select "79756"
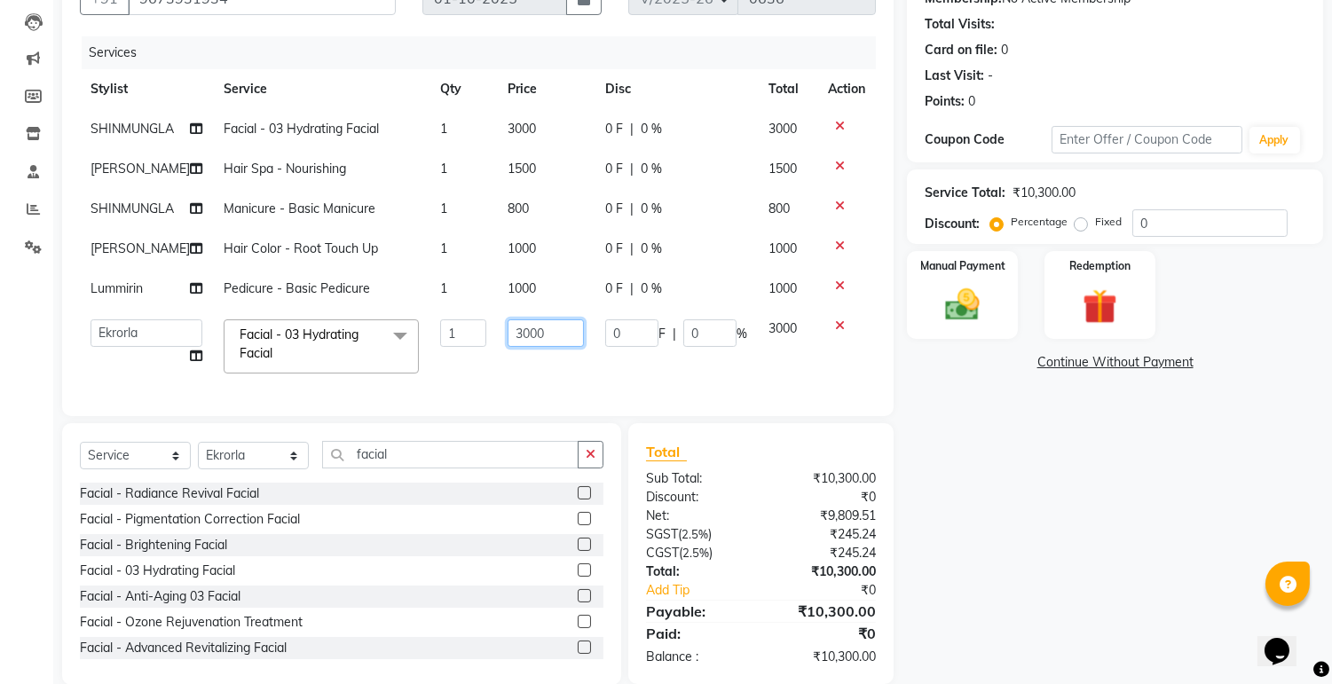
click at [526, 332] on input "3000" at bounding box center [546, 333] width 76 height 28
type input "2700"
click at [1085, 441] on div "Name: [PERSON_NAME] Membership: No Active Membership Total Visits: Card on file…" at bounding box center [1121, 317] width 429 height 736
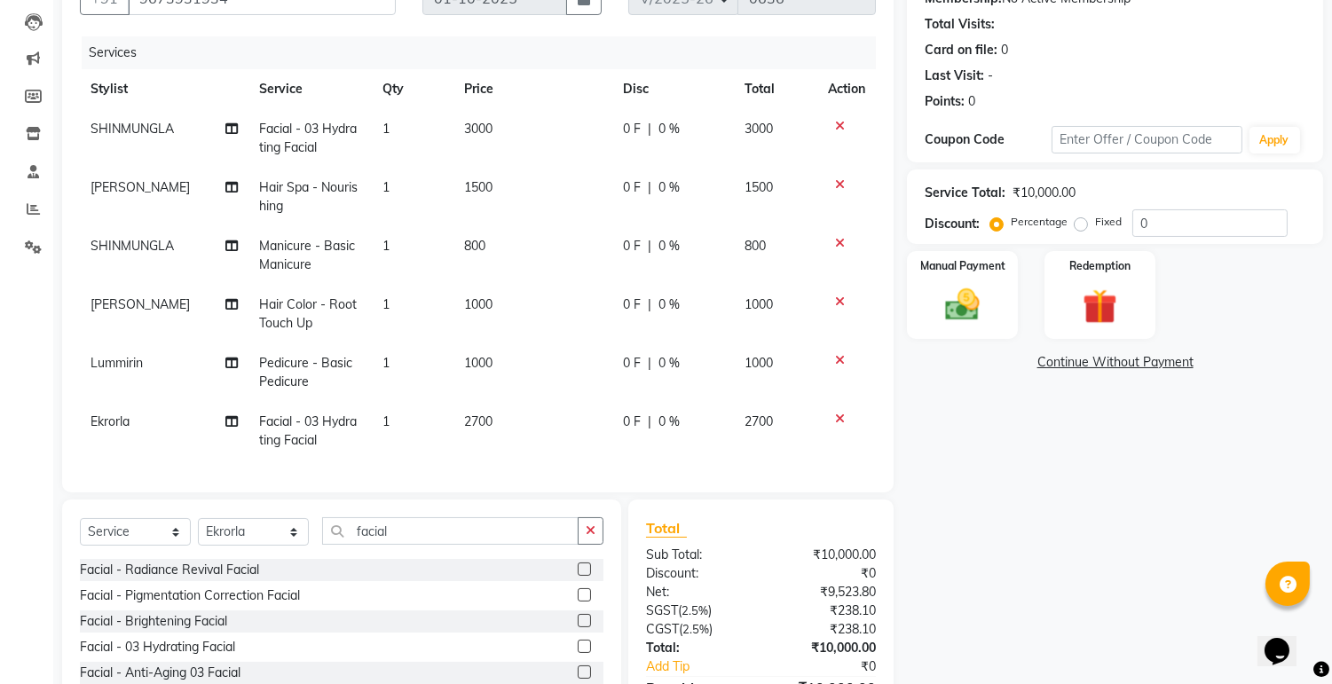
click at [1095, 220] on label "Fixed" at bounding box center [1108, 222] width 27 height 16
click at [1083, 220] on input "Fixed" at bounding box center [1084, 222] width 12 height 12
radio input "true"
click at [978, 299] on img at bounding box center [962, 306] width 59 height 42
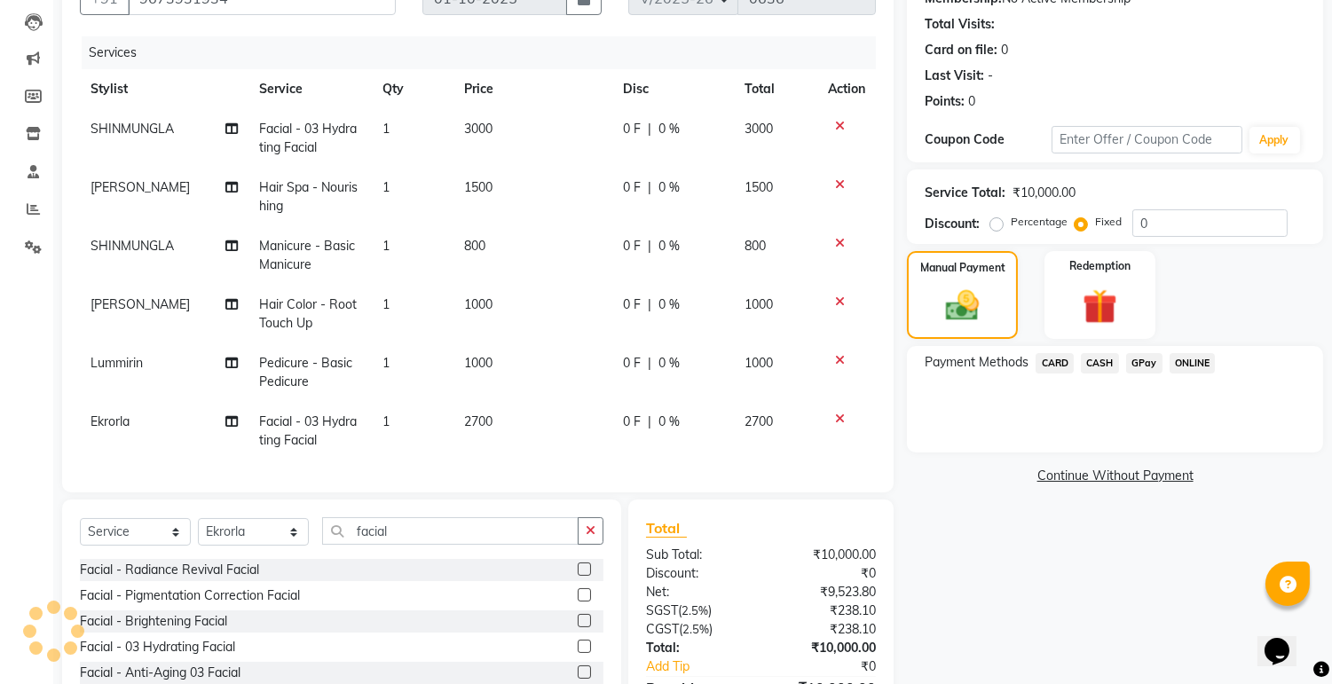
click at [1190, 362] on span "ONLINE" at bounding box center [1193, 363] width 46 height 20
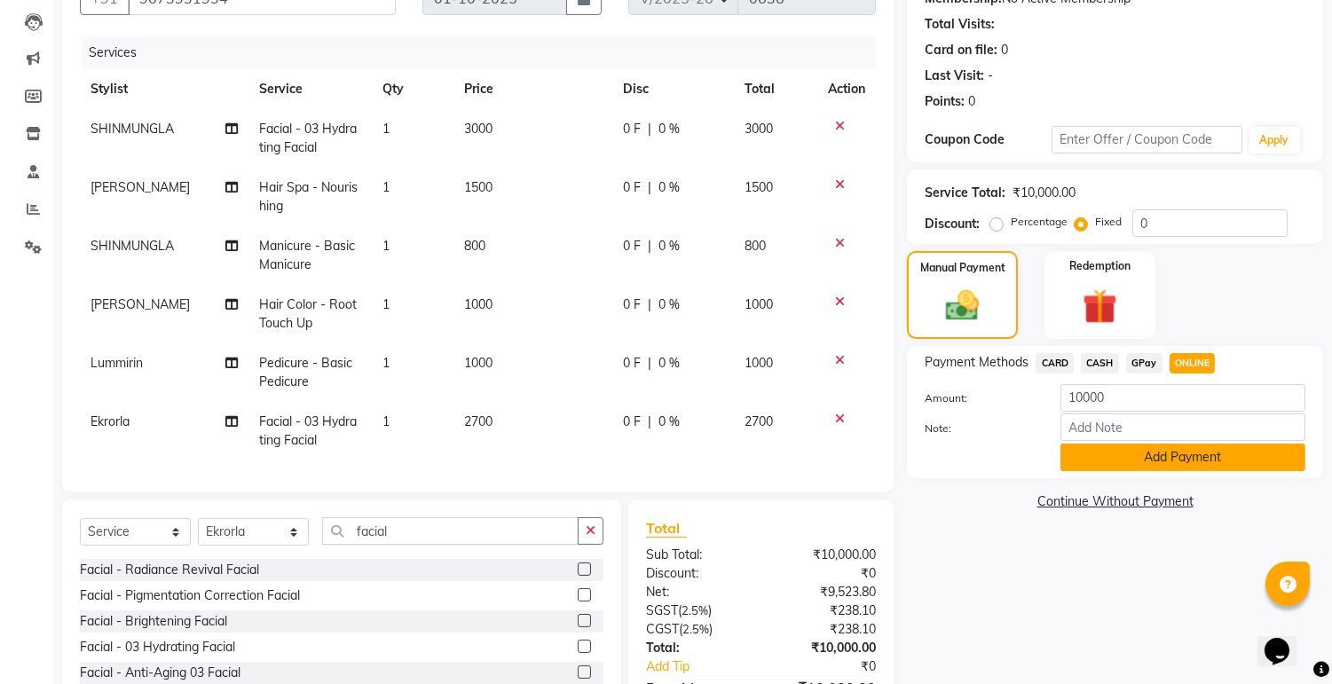
click at [1172, 453] on button "Add Payment" at bounding box center [1182, 458] width 245 height 28
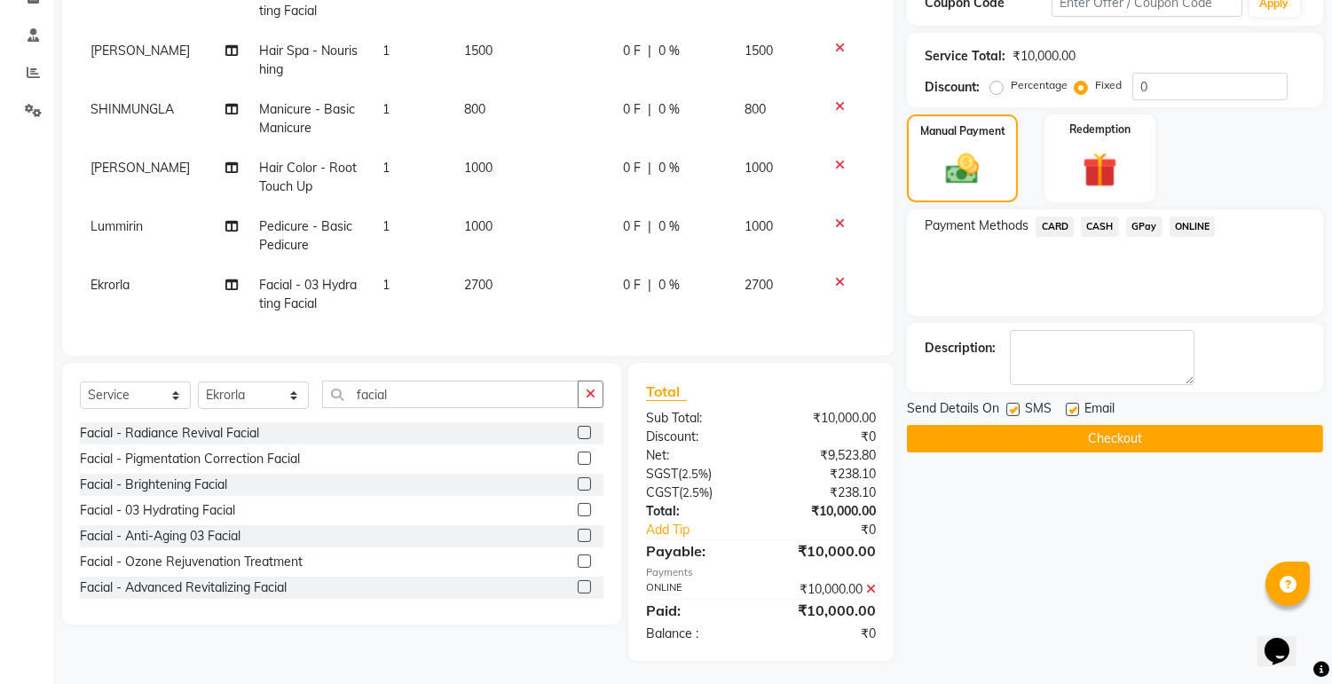
scroll to position [329, 0]
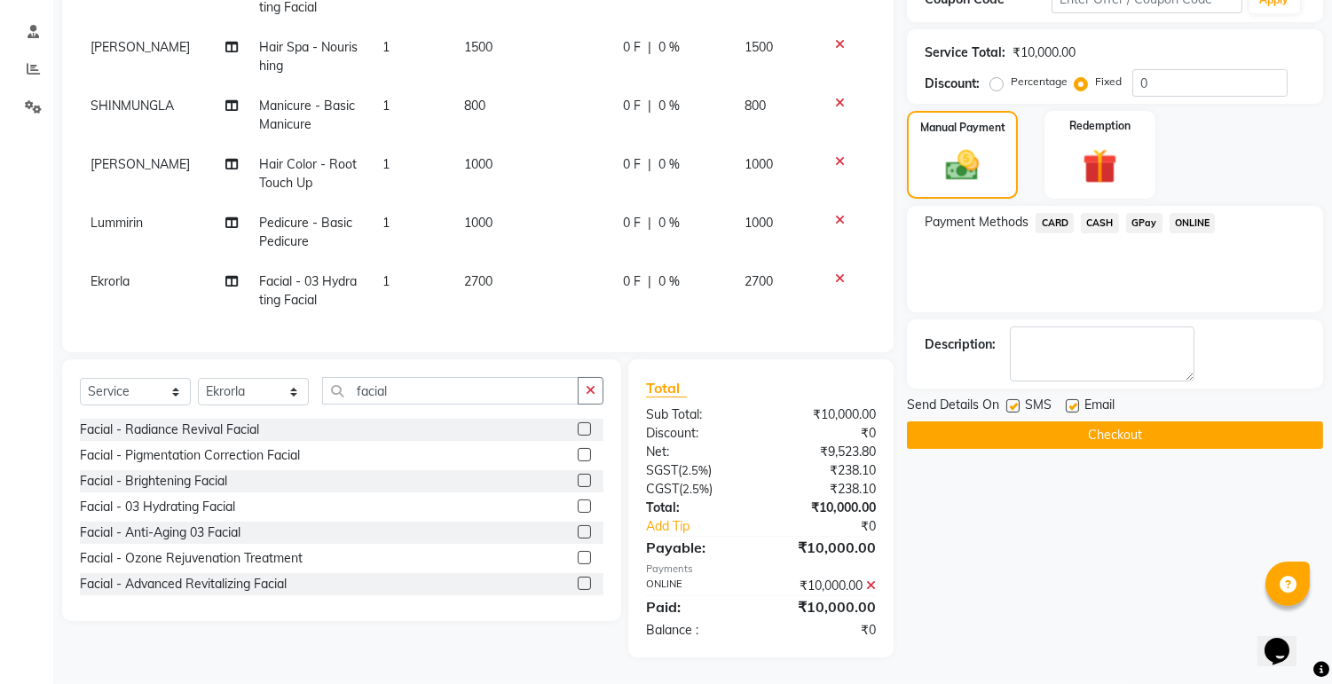
click at [1075, 399] on label at bounding box center [1072, 405] width 13 height 13
click at [1075, 401] on input "checkbox" at bounding box center [1072, 407] width 12 height 12
checkbox input "false"
click at [1013, 399] on label at bounding box center [1012, 405] width 13 height 13
click at [1013, 401] on input "checkbox" at bounding box center [1012, 407] width 12 height 12
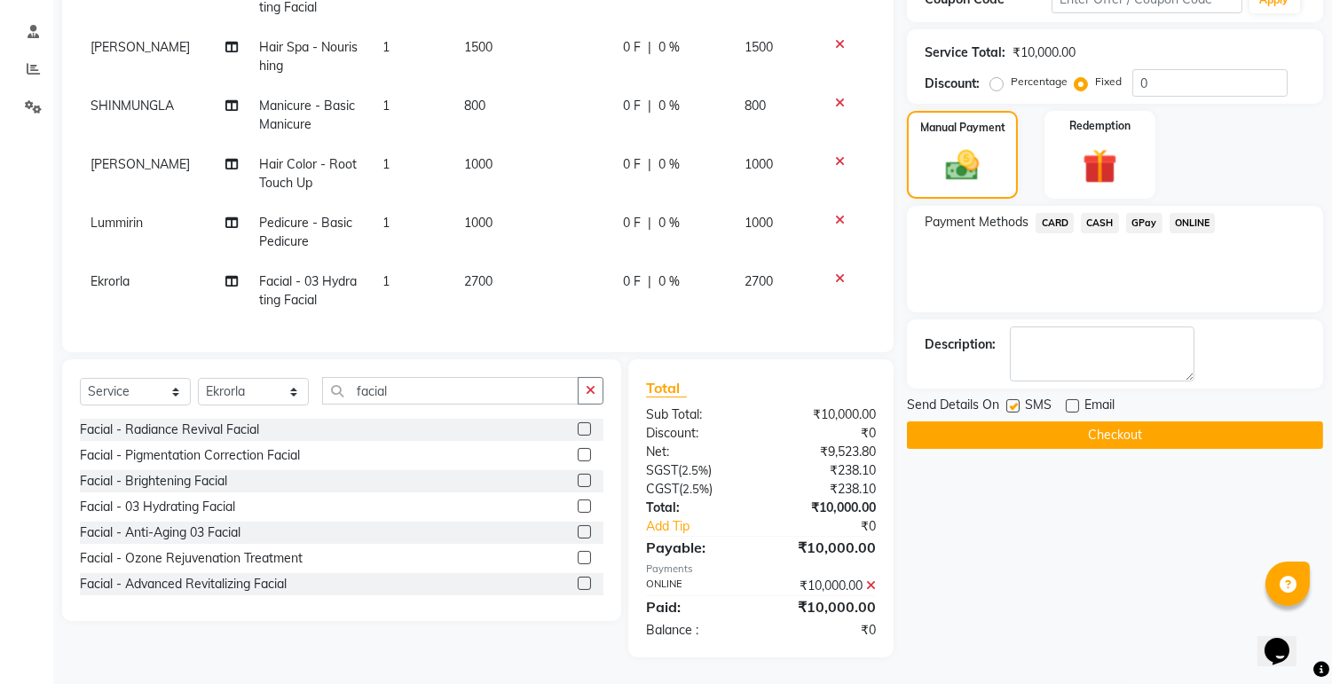
checkbox input "false"
click at [1077, 429] on button "Checkout" at bounding box center [1115, 435] width 416 height 28
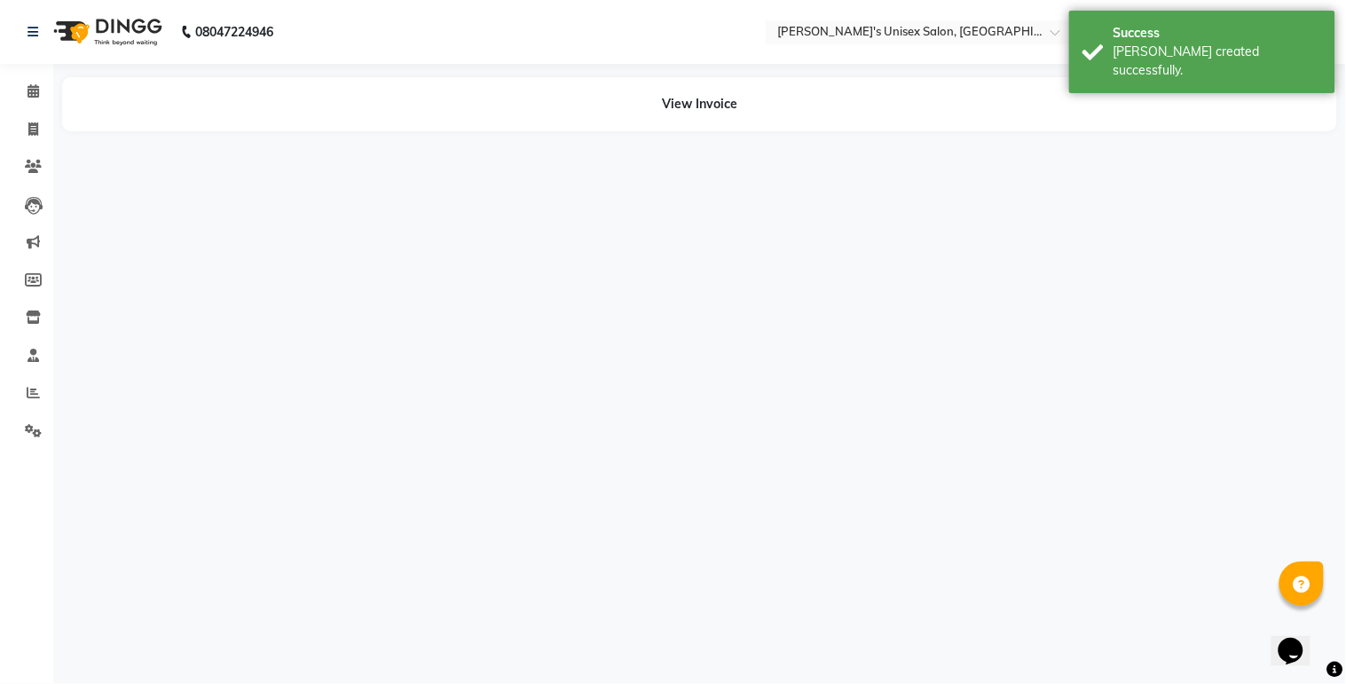
select select "79777"
select select "80023"
select select "79777"
select select "79760"
select select "91338"
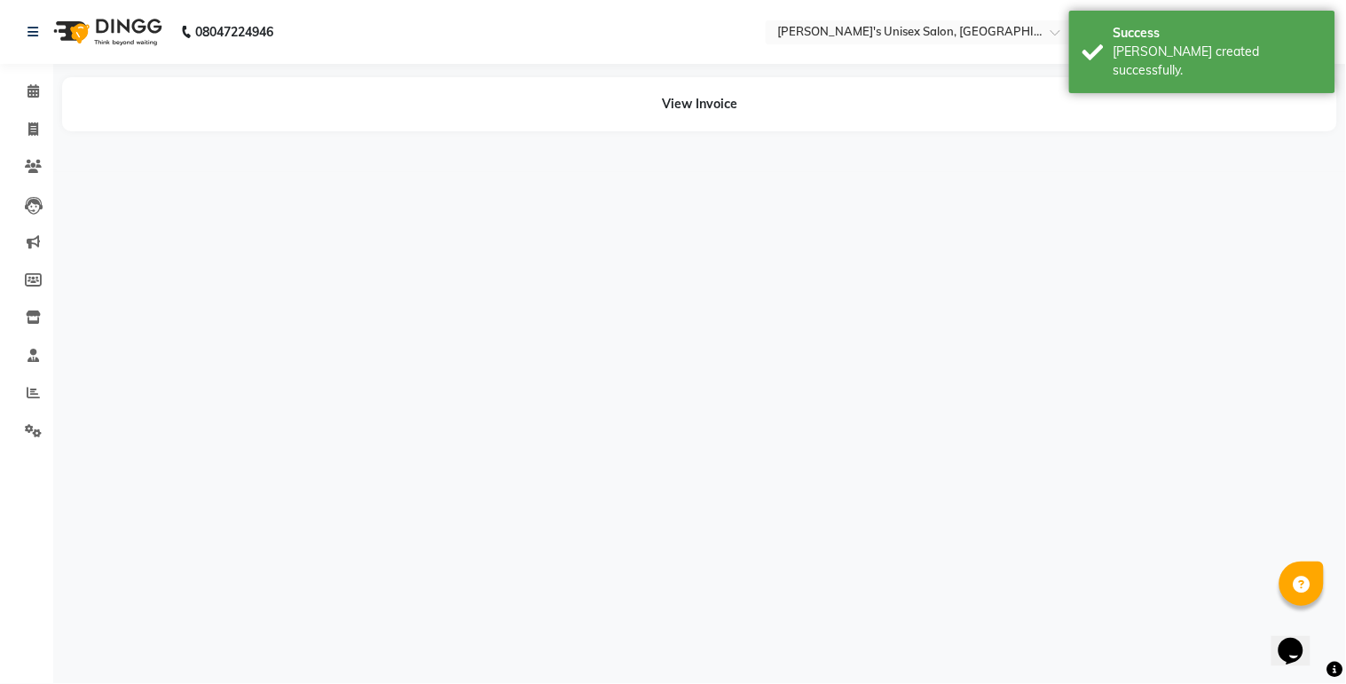
select select "80023"
select select "79756"
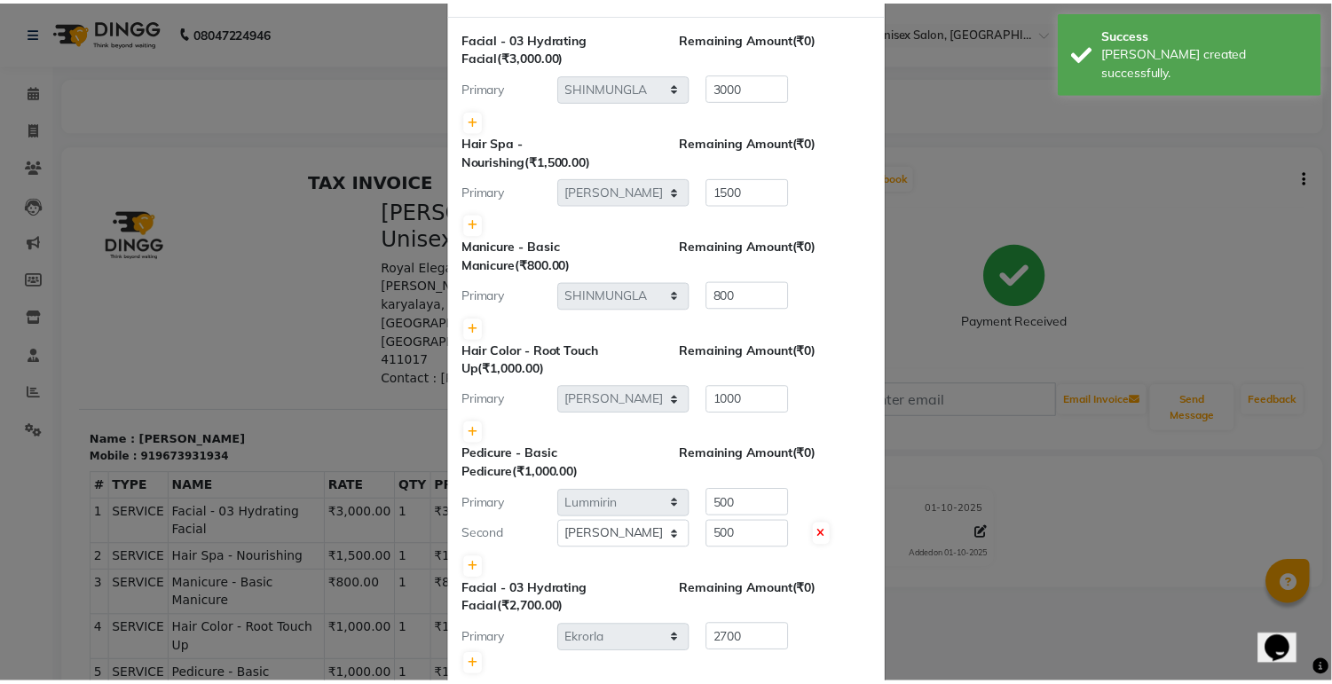
scroll to position [169, 0]
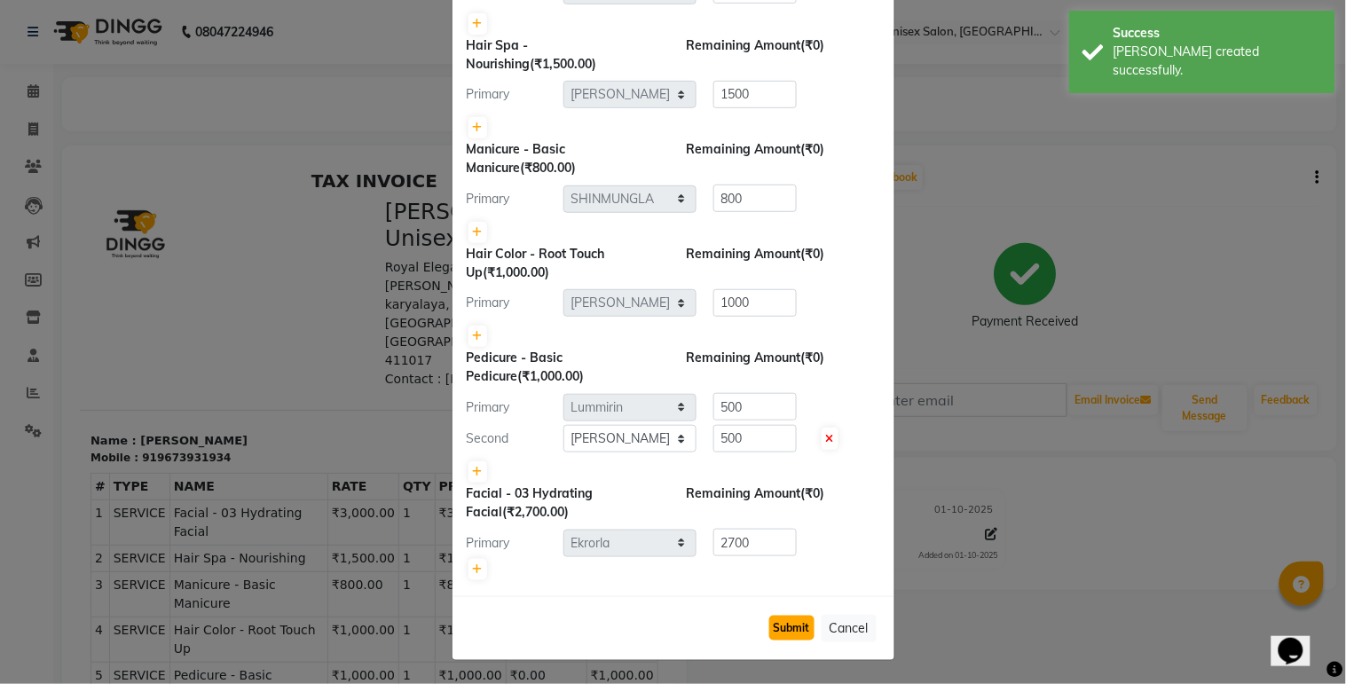
click at [783, 628] on button "Submit" at bounding box center [791, 628] width 45 height 25
